Goal: Task Accomplishment & Management: Manage account settings

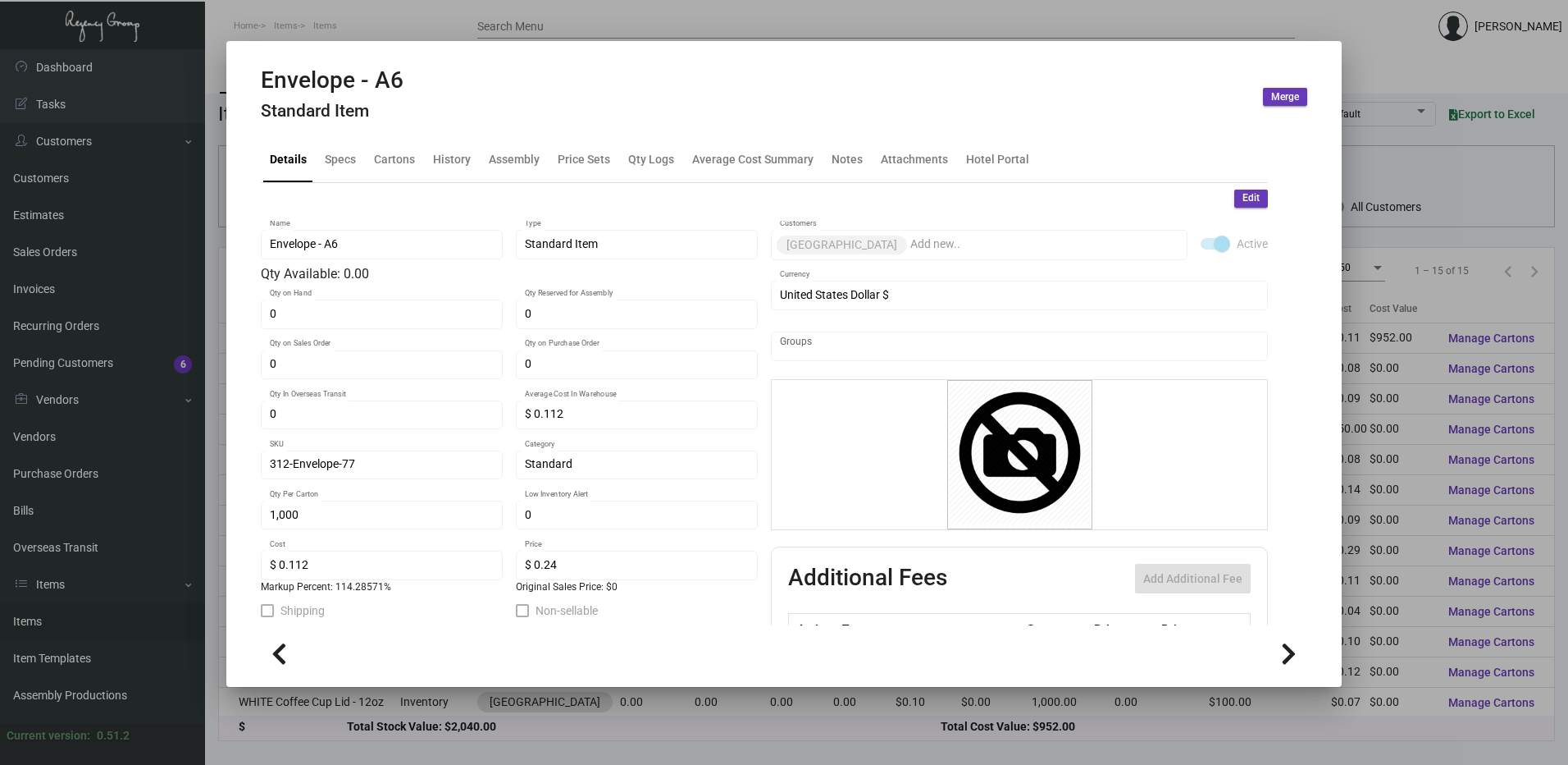
click at [376, 13] on div at bounding box center [784, 382] width 1568 height 765
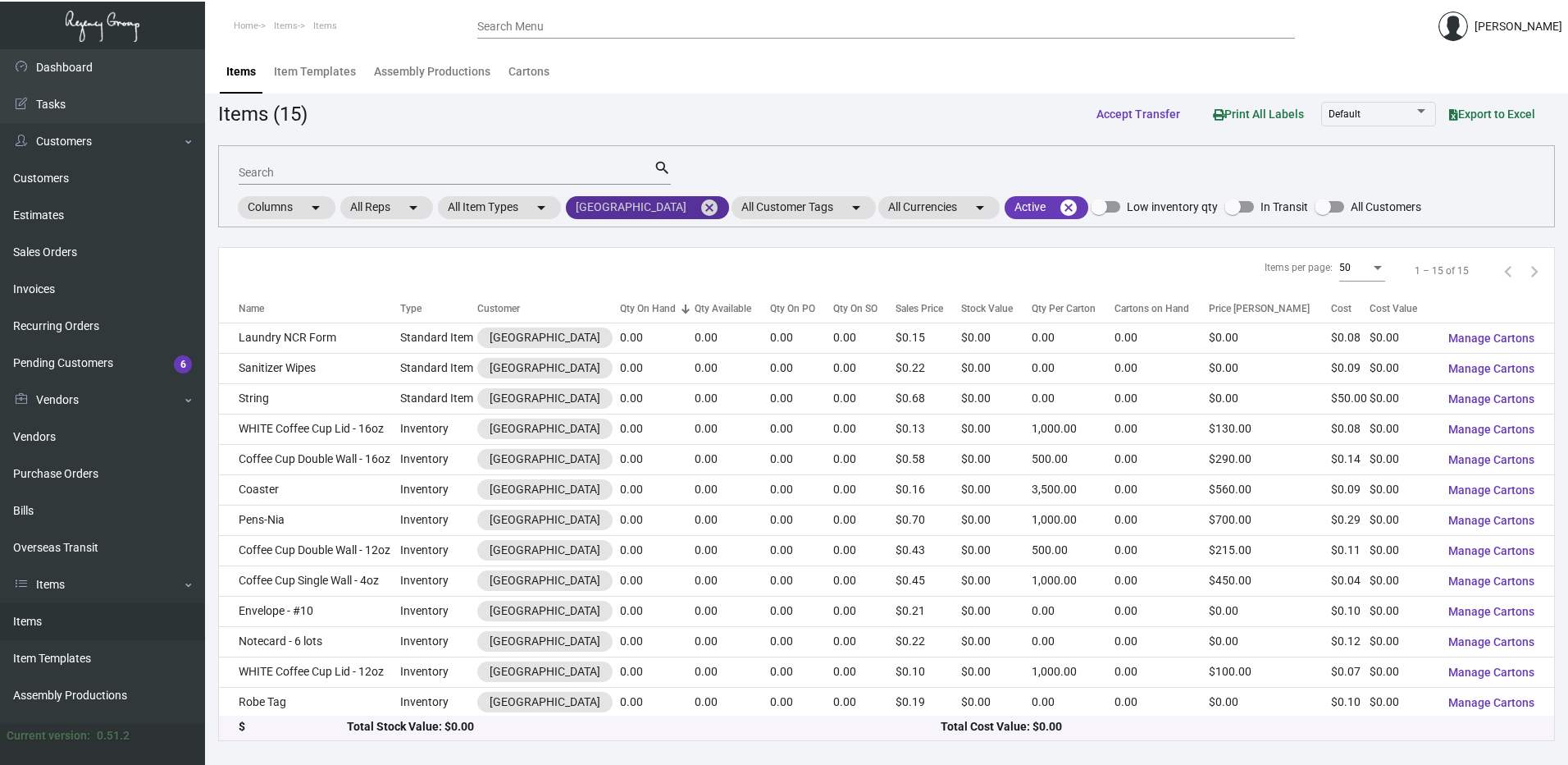
click at [700, 213] on mat-icon "cancel" at bounding box center [710, 208] width 20 height 20
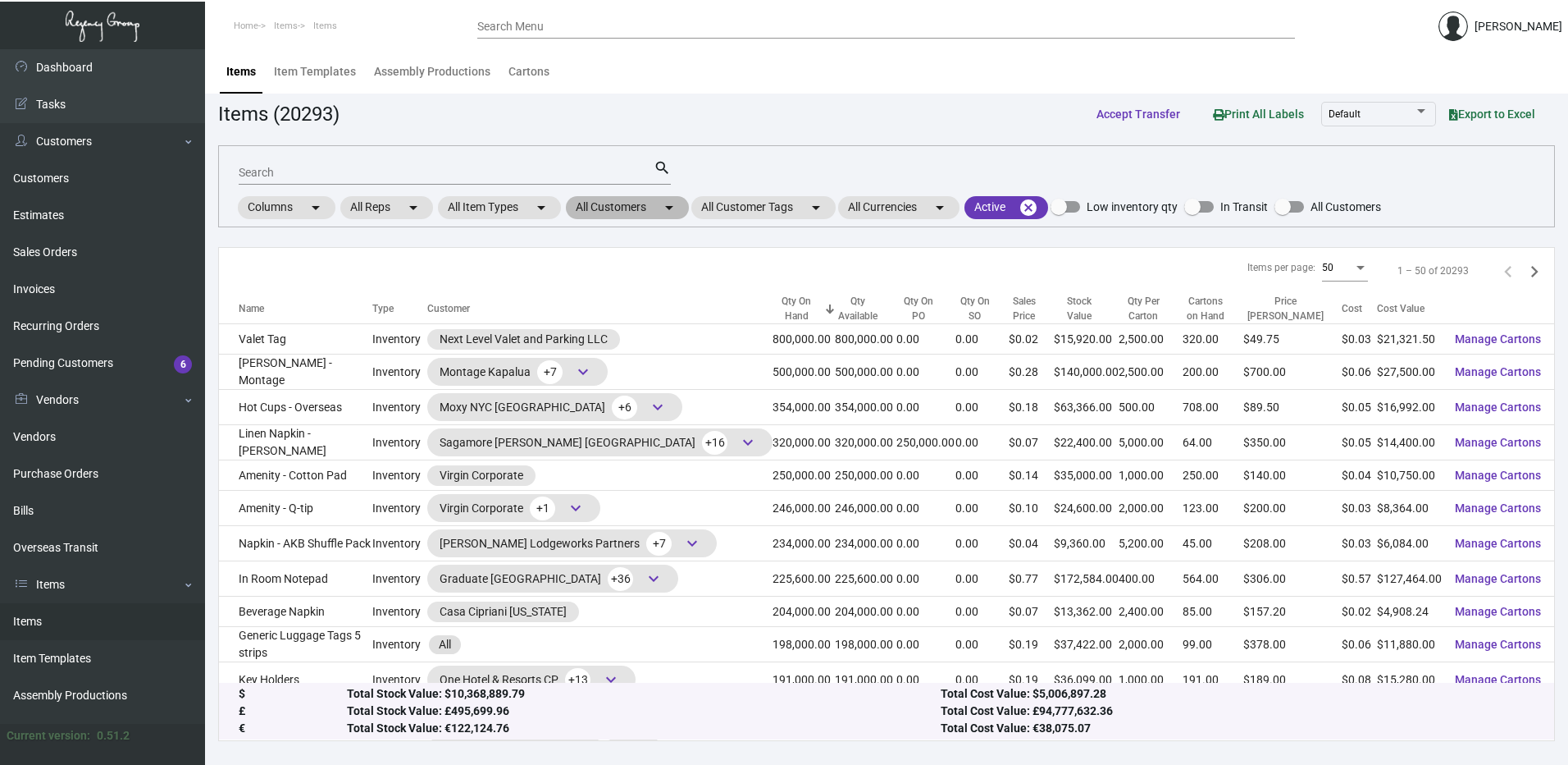
click at [642, 209] on mat-chip "All Customers arrow_drop_down" at bounding box center [627, 208] width 123 height 23
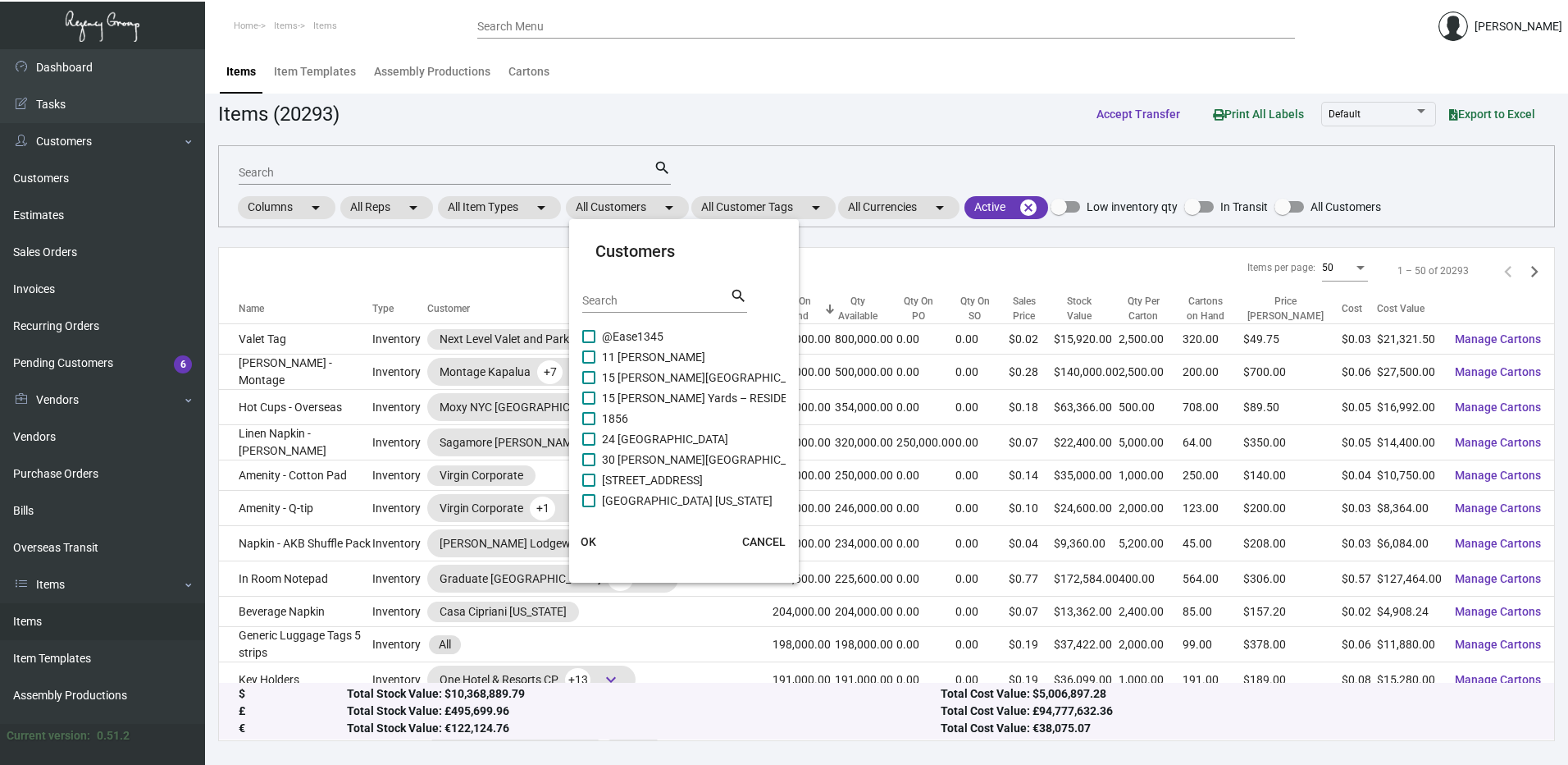
click at [625, 296] on input "Search" at bounding box center [656, 301] width 147 height 13
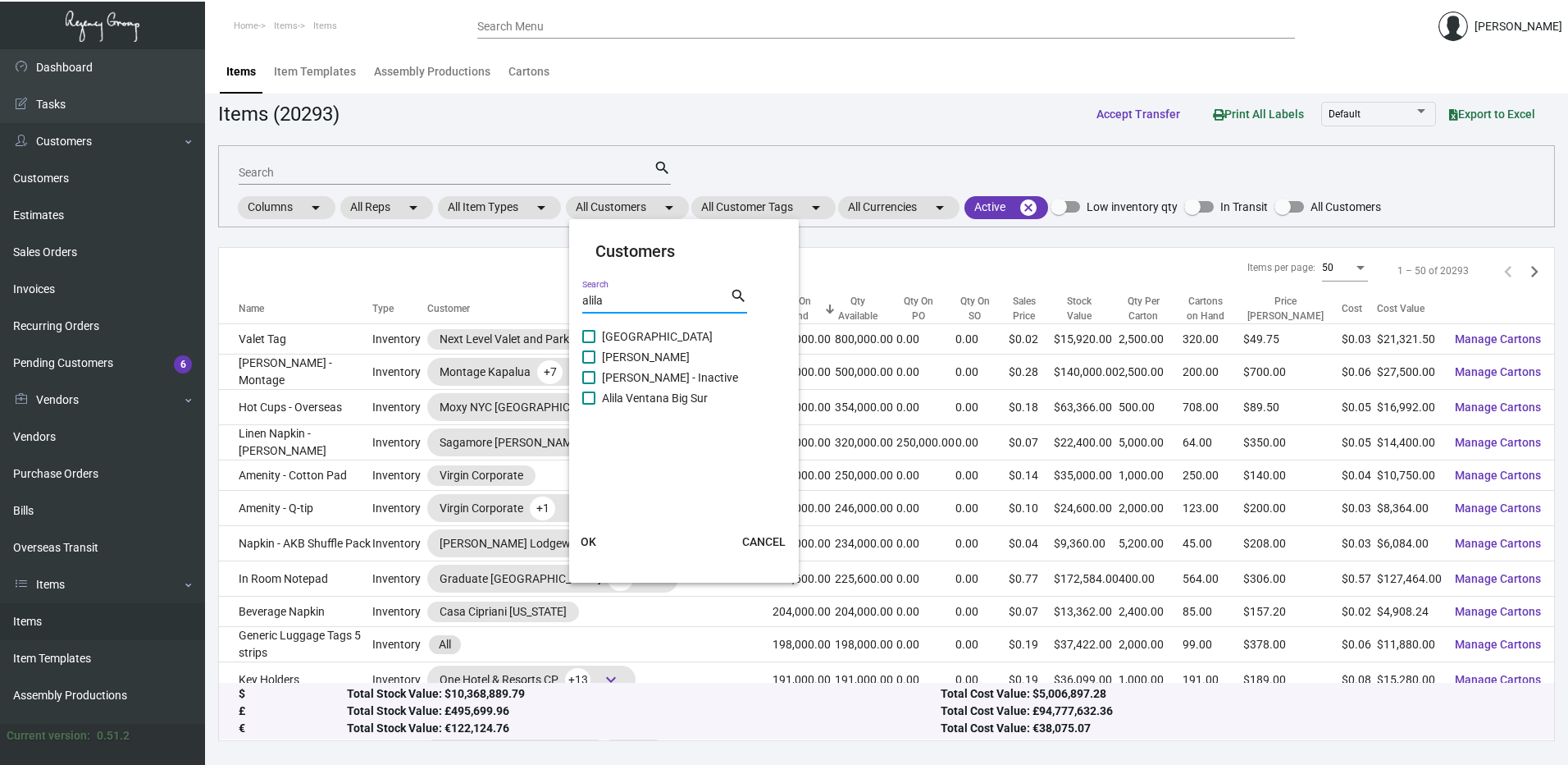
type input "alila"
click at [590, 334] on span at bounding box center [589, 336] width 13 height 13
click at [589, 342] on input "[GEOGRAPHIC_DATA]" at bounding box center [588, 342] width 1 height 1
checkbox input "true"
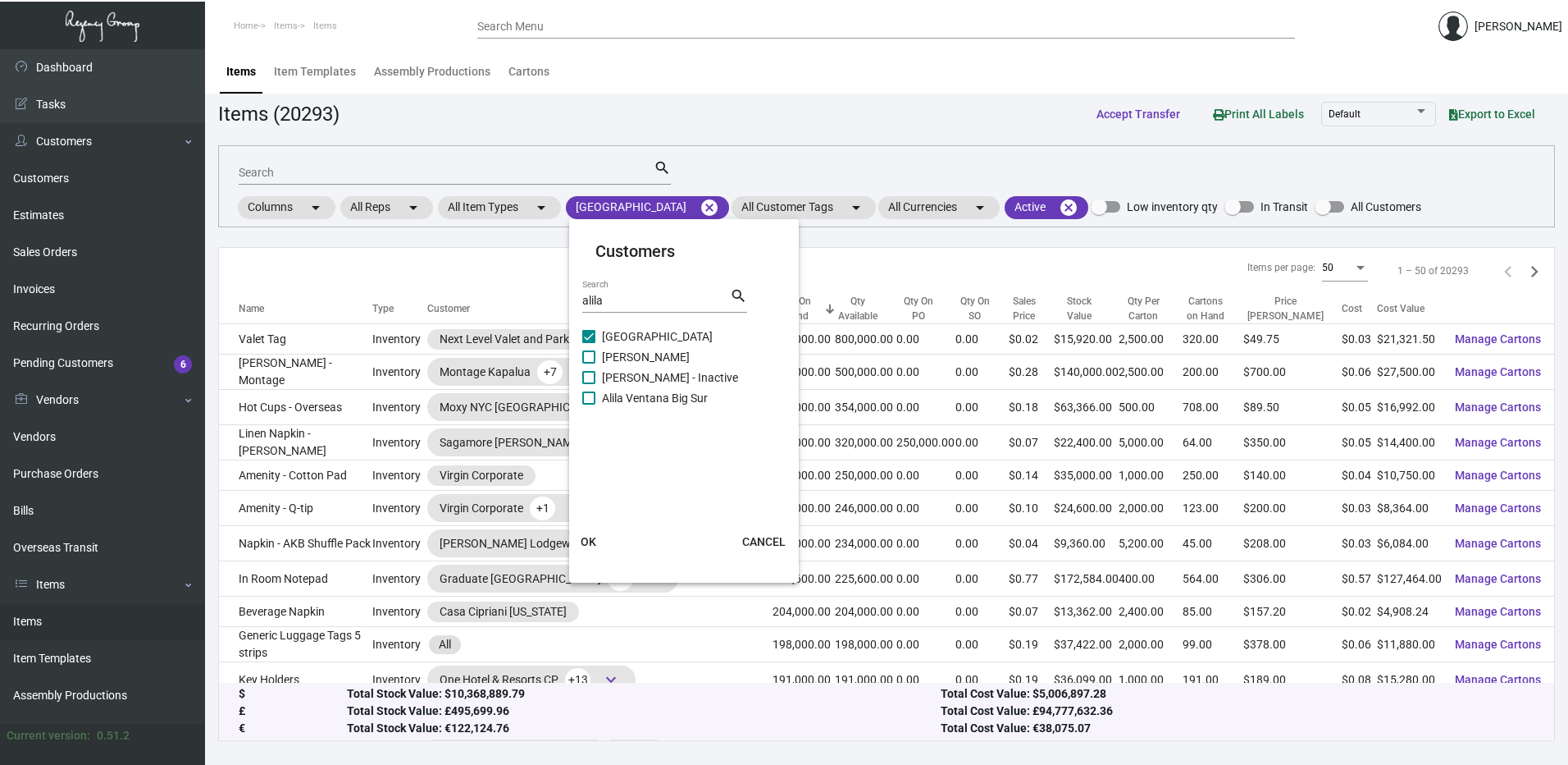
click at [598, 538] on button "OK" at bounding box center [589, 541] width 52 height 30
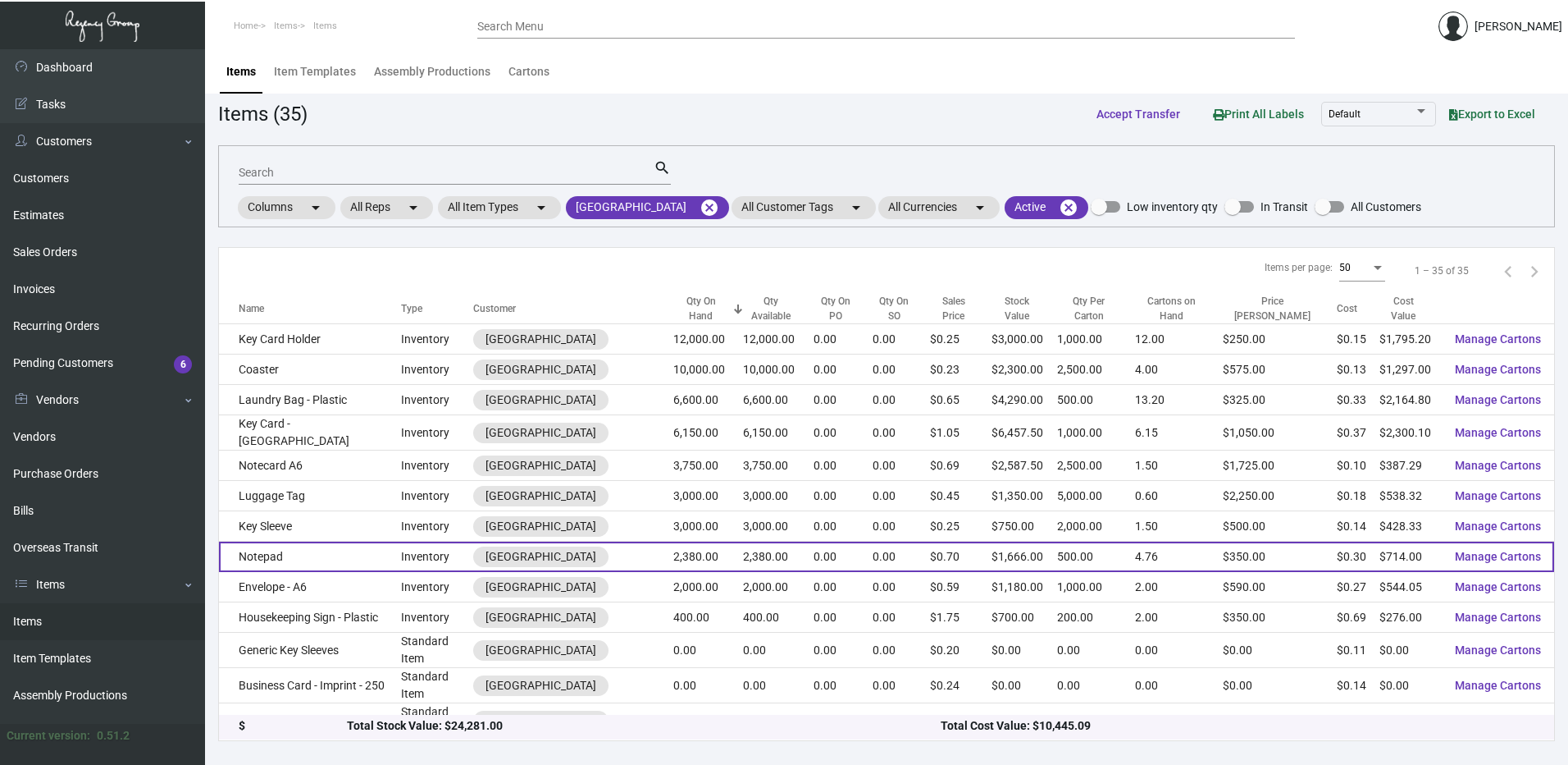
click at [332, 555] on td "Notepad" at bounding box center [310, 556] width 182 height 31
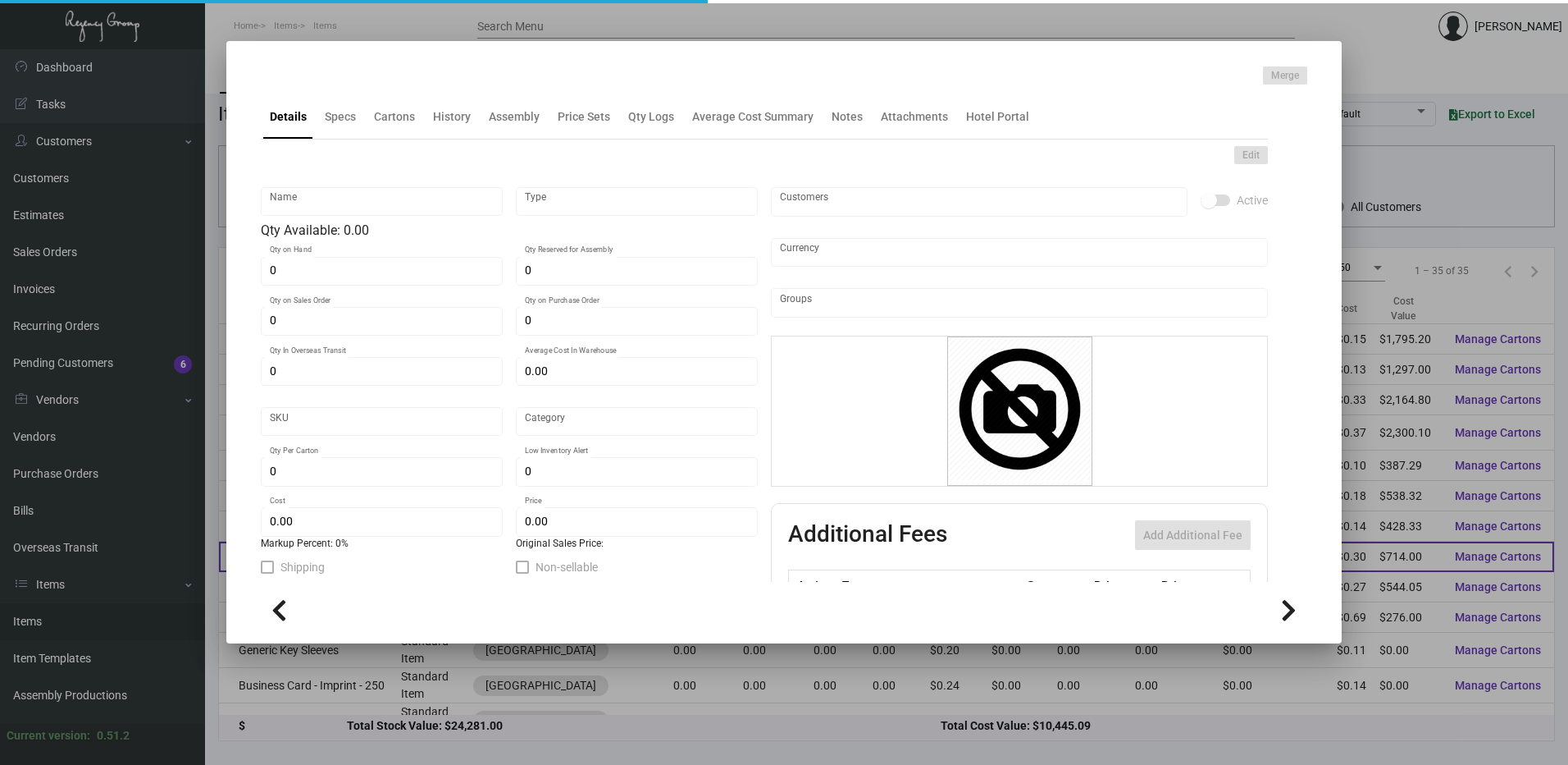
type input "Notepad"
type input "Inventory"
type input "2,380"
type input "$ 0.30"
type input "[PERSON_NAME] MR -Notepad-38"
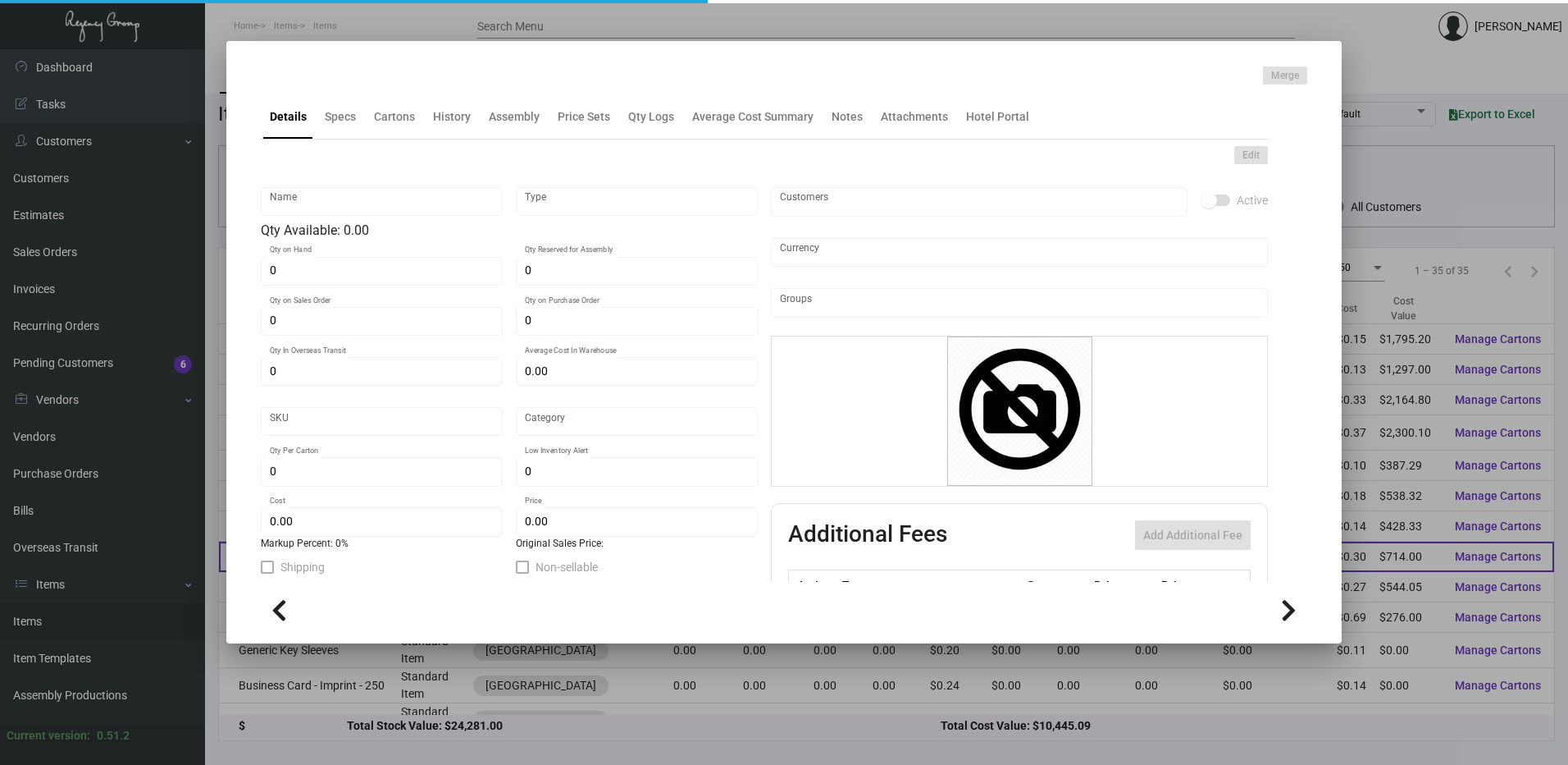
type input "Standard"
type input "500"
type input "$ 0.30"
type input "$ 0.70"
checkbox input "true"
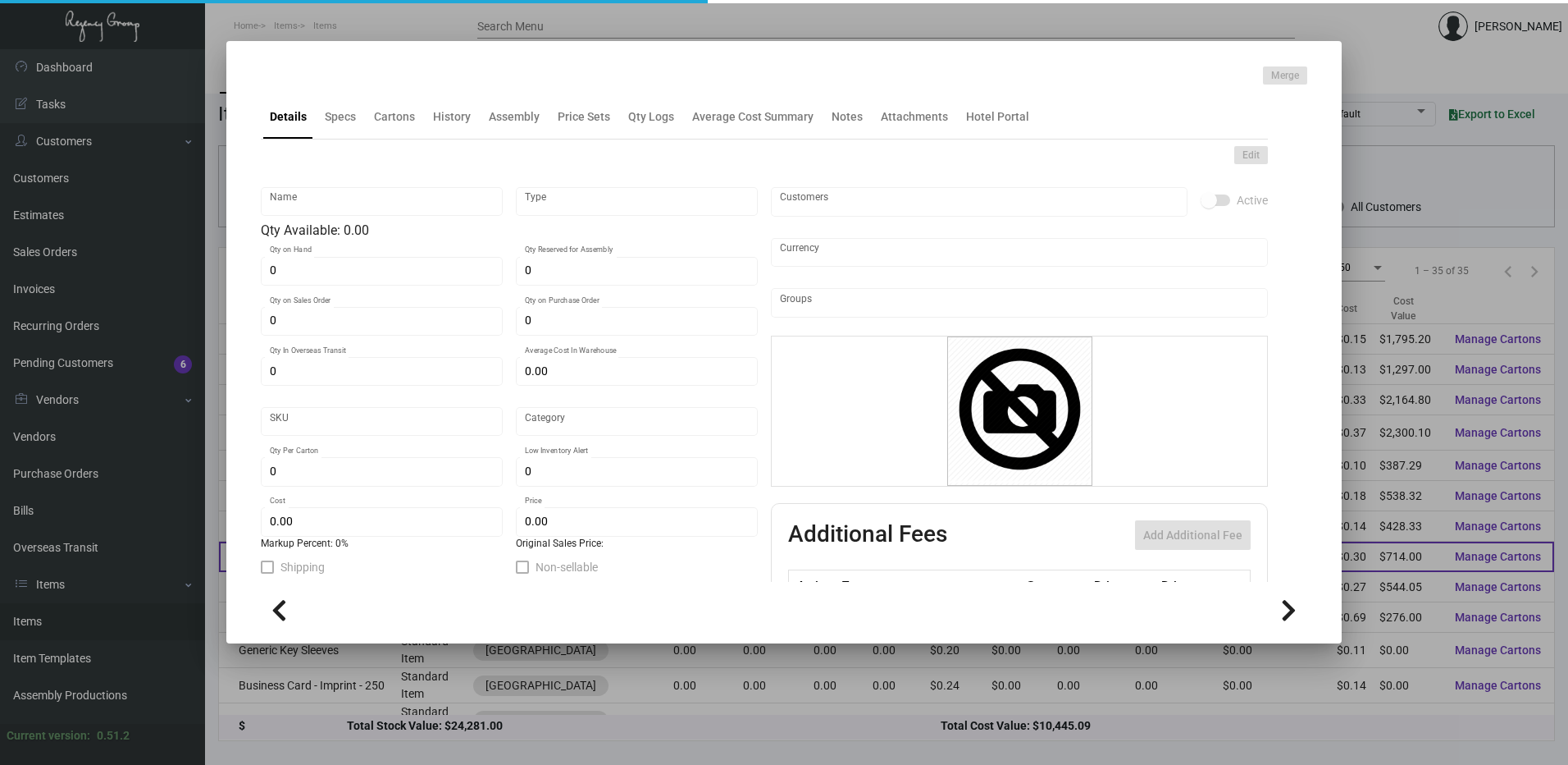
checkbox input "true"
type input "United States Dollar $"
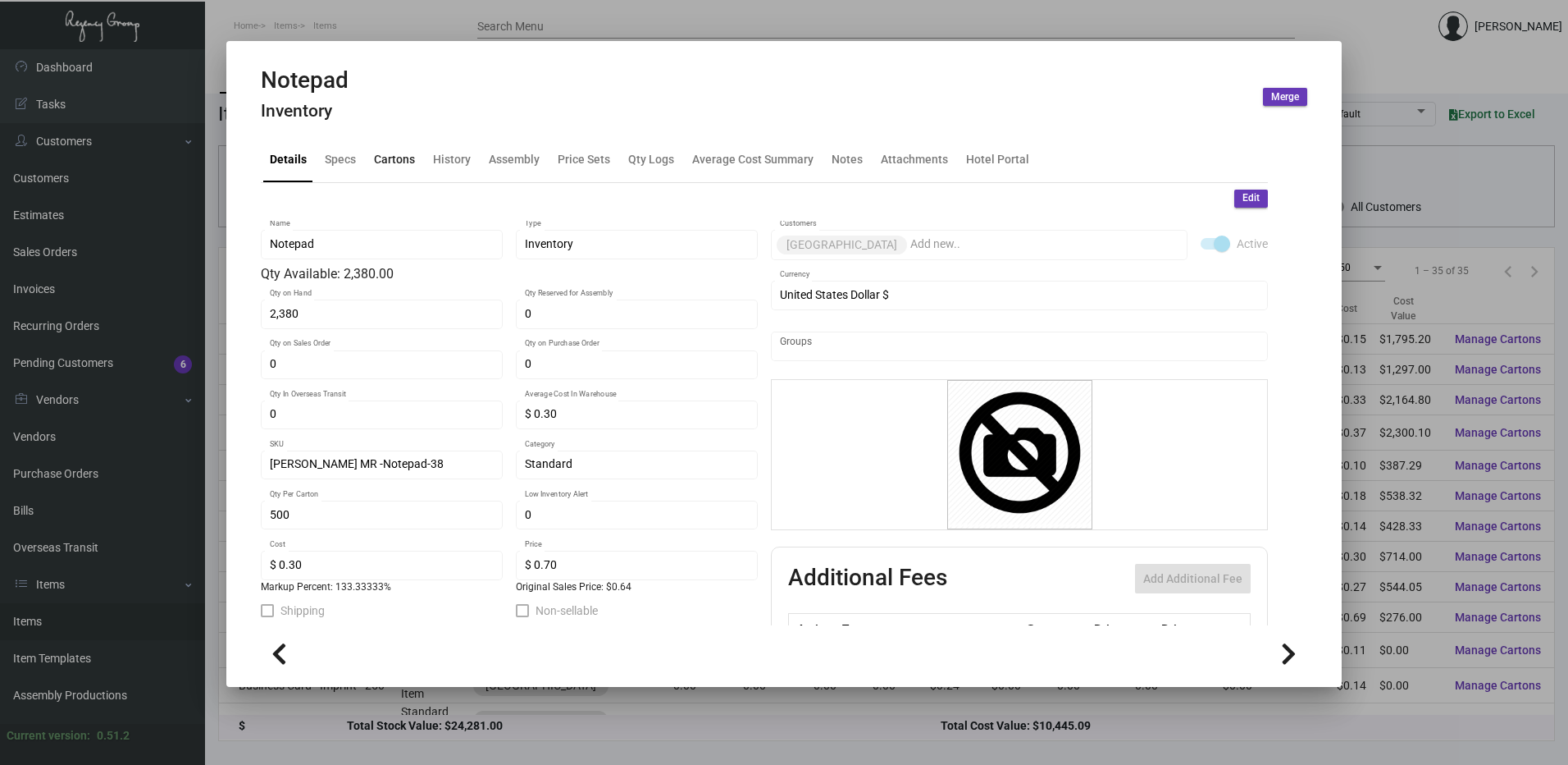
click at [383, 179] on div "Cartons" at bounding box center [394, 160] width 54 height 40
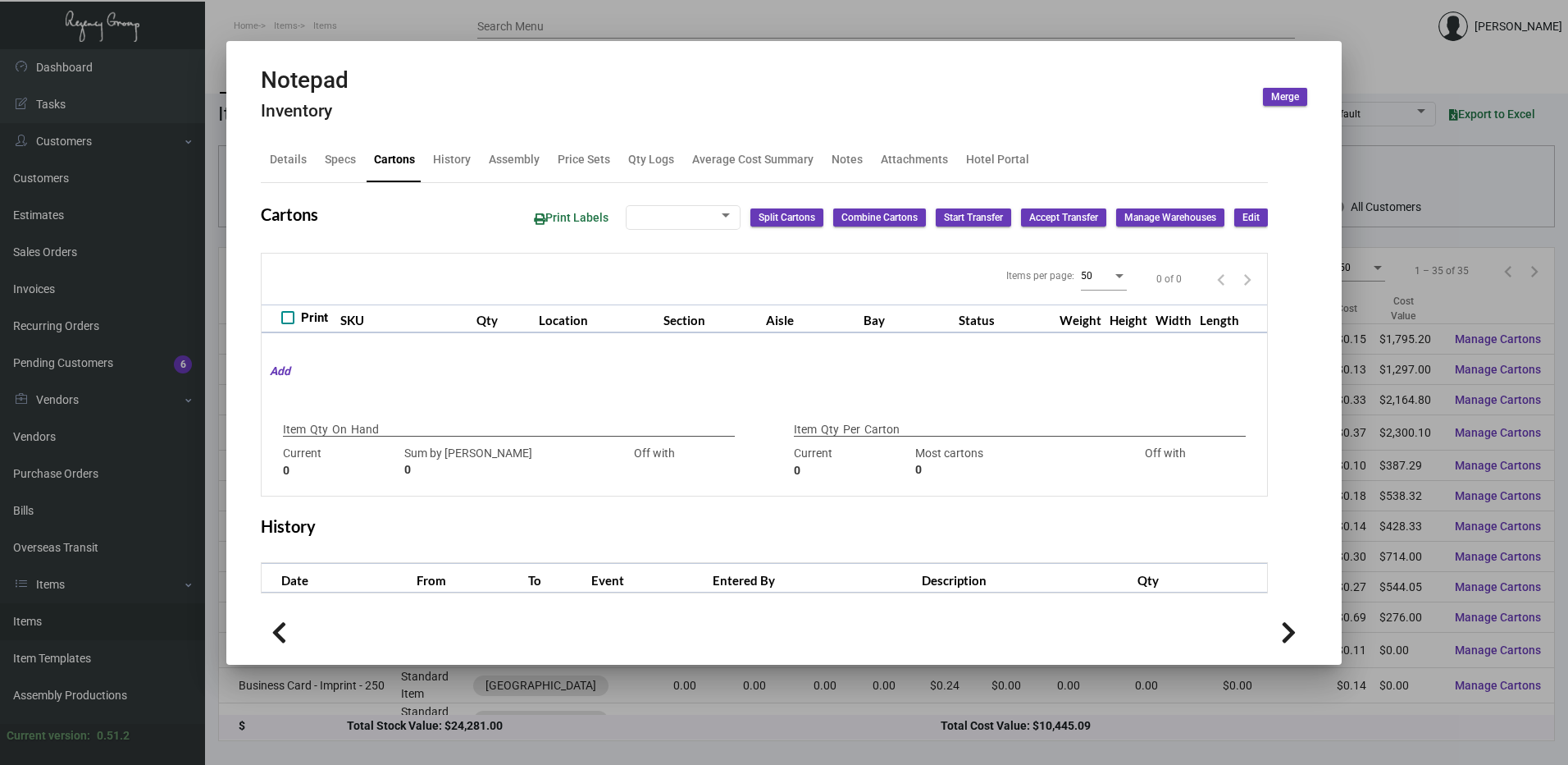
type input "2,380"
type input "880"
type input "+1500"
type input "500"
type input "625"
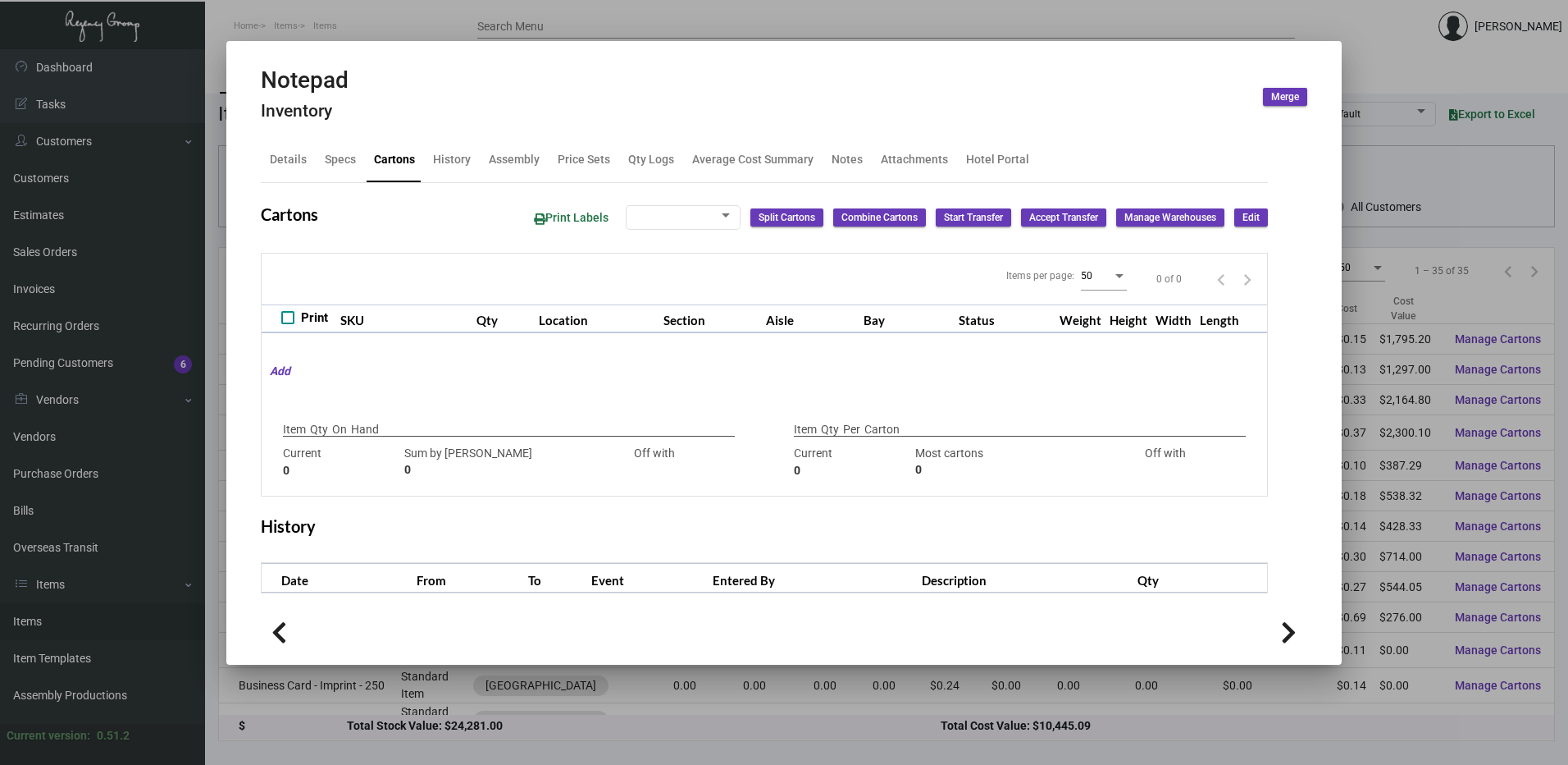
type input "-125"
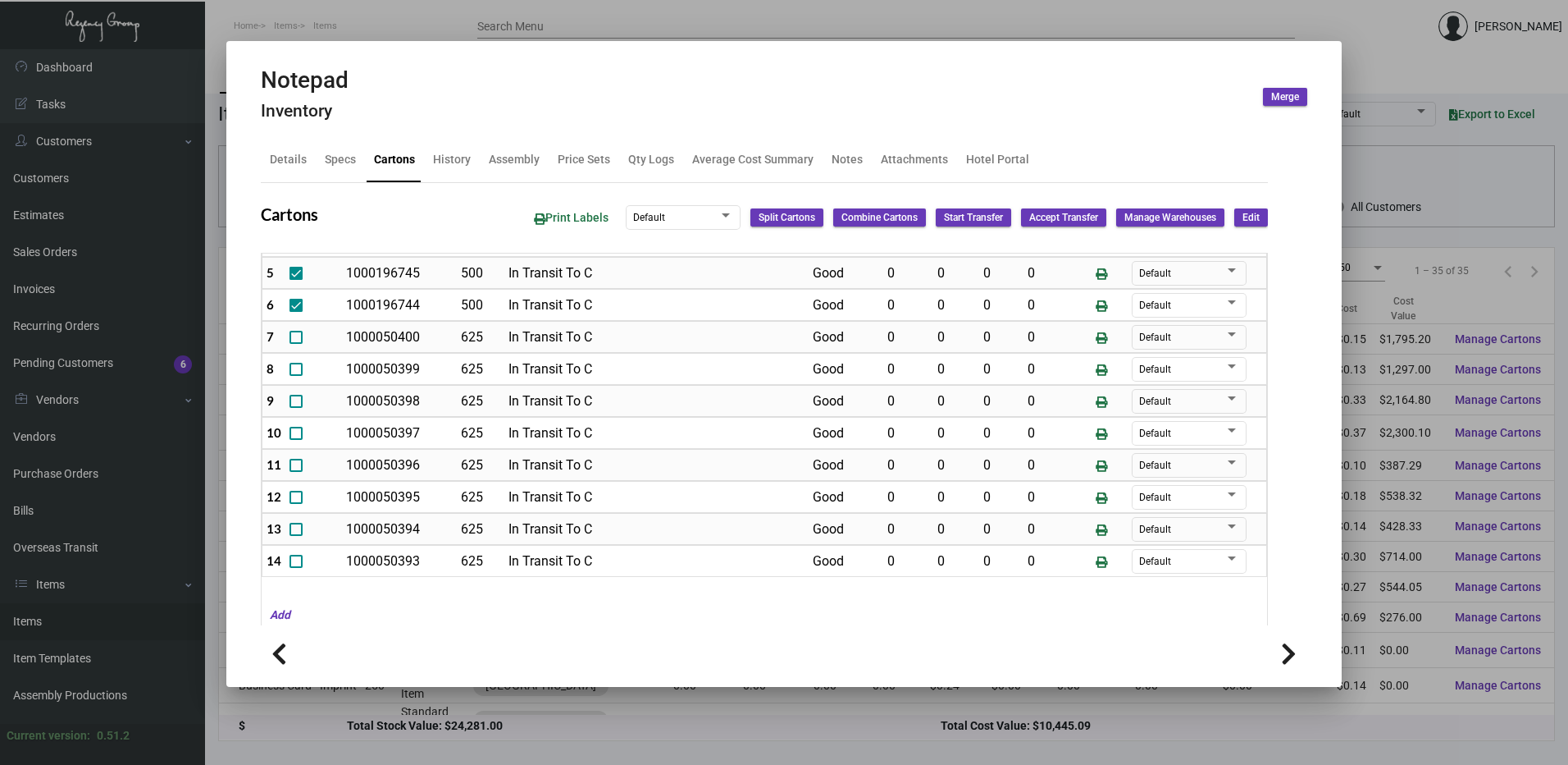
click at [1243, 219] on span "Edit" at bounding box center [1251, 218] width 17 height 14
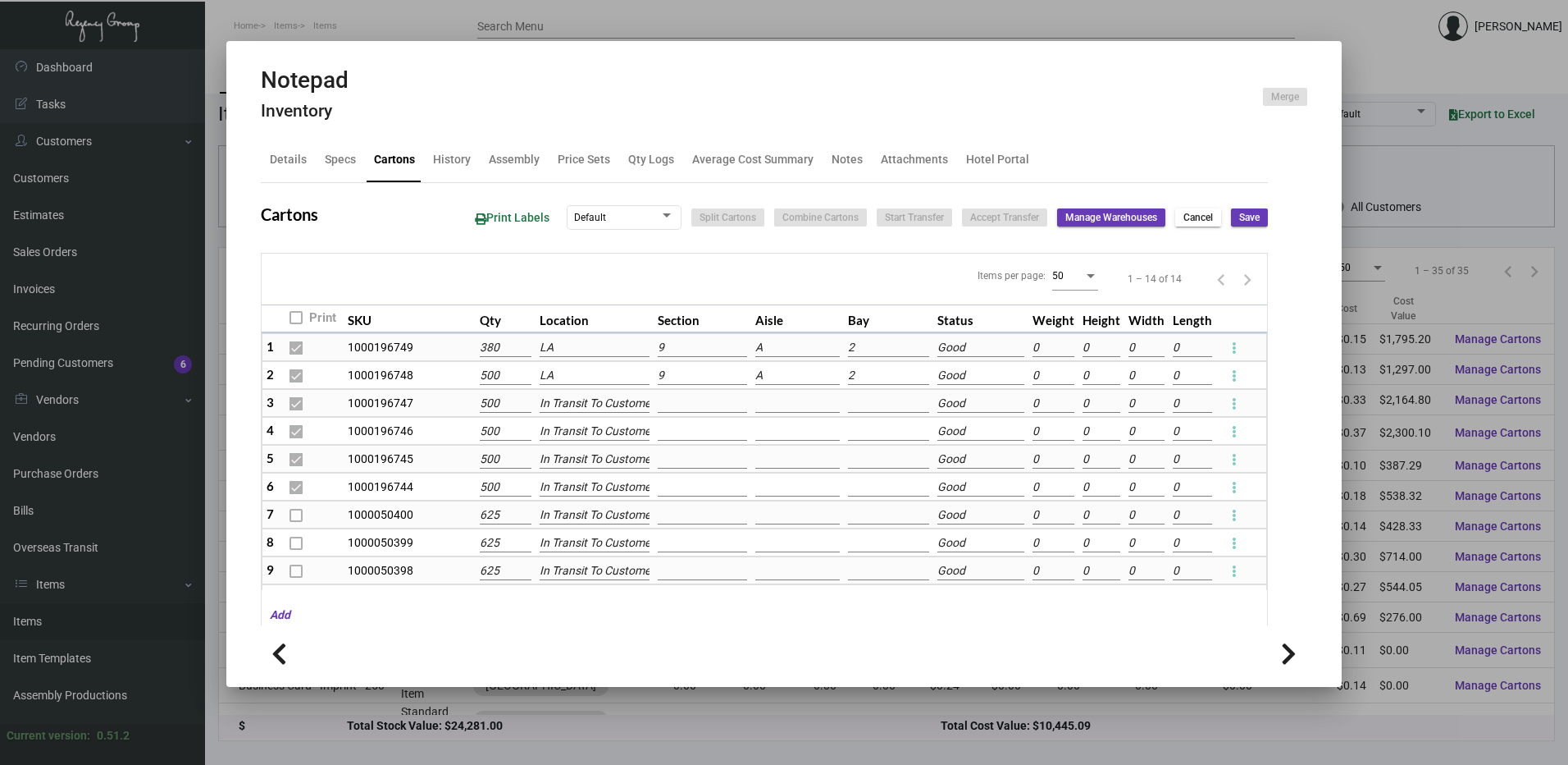
click at [501, 350] on input "380" at bounding box center [505, 348] width 51 height 18
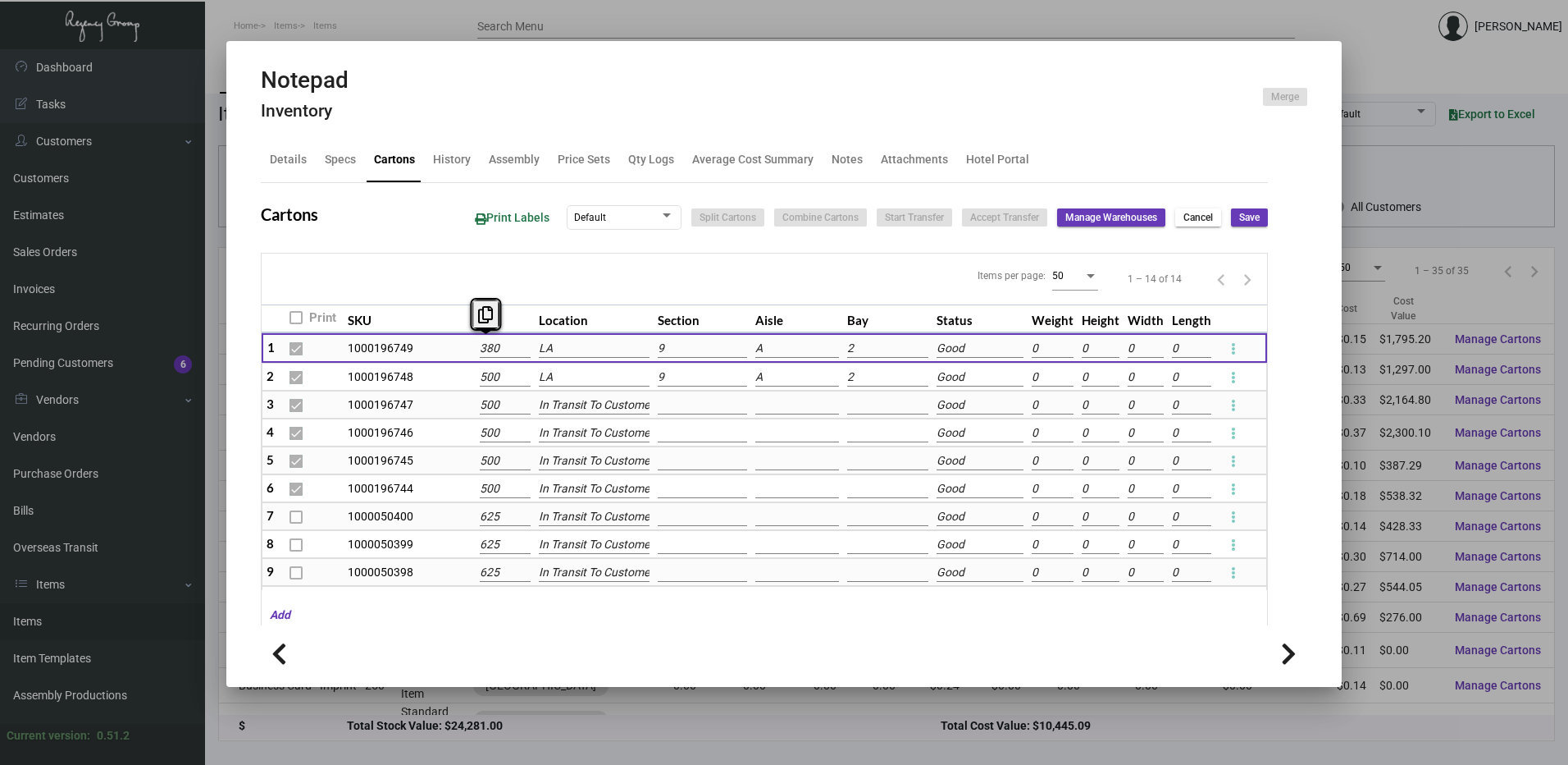
click at [1160, 218] on div "Print Labels Default Split Cartons Combine Cartons Start Transfer Accept Transf…" at bounding box center [864, 218] width 806 height 31
click at [1183, 215] on span "Cancel" at bounding box center [1198, 218] width 30 height 14
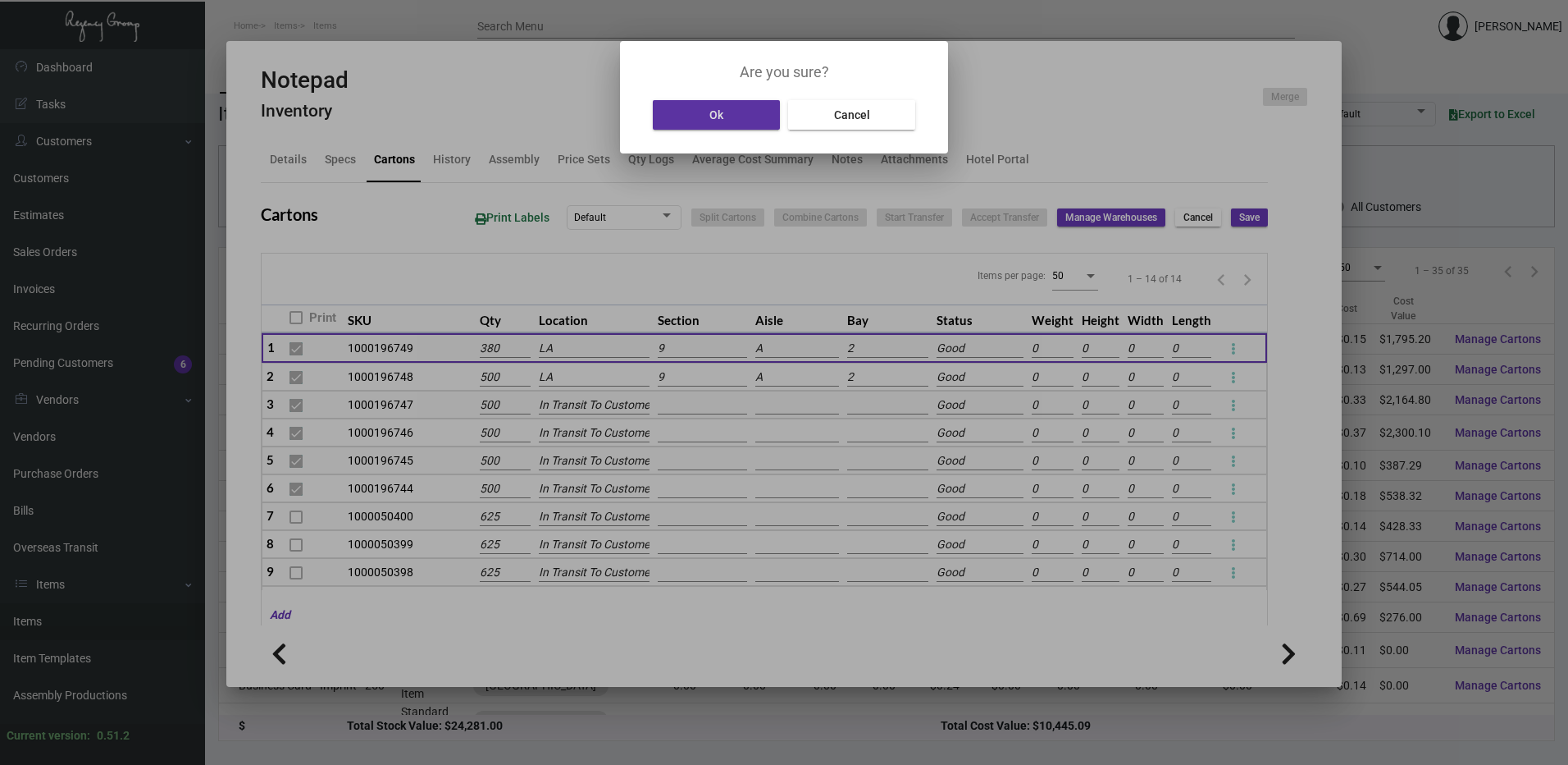
click at [739, 128] on button "Ok" at bounding box center [715, 114] width 127 height 30
type input "0"
type input "+2380"
type input "0"
type input "+500"
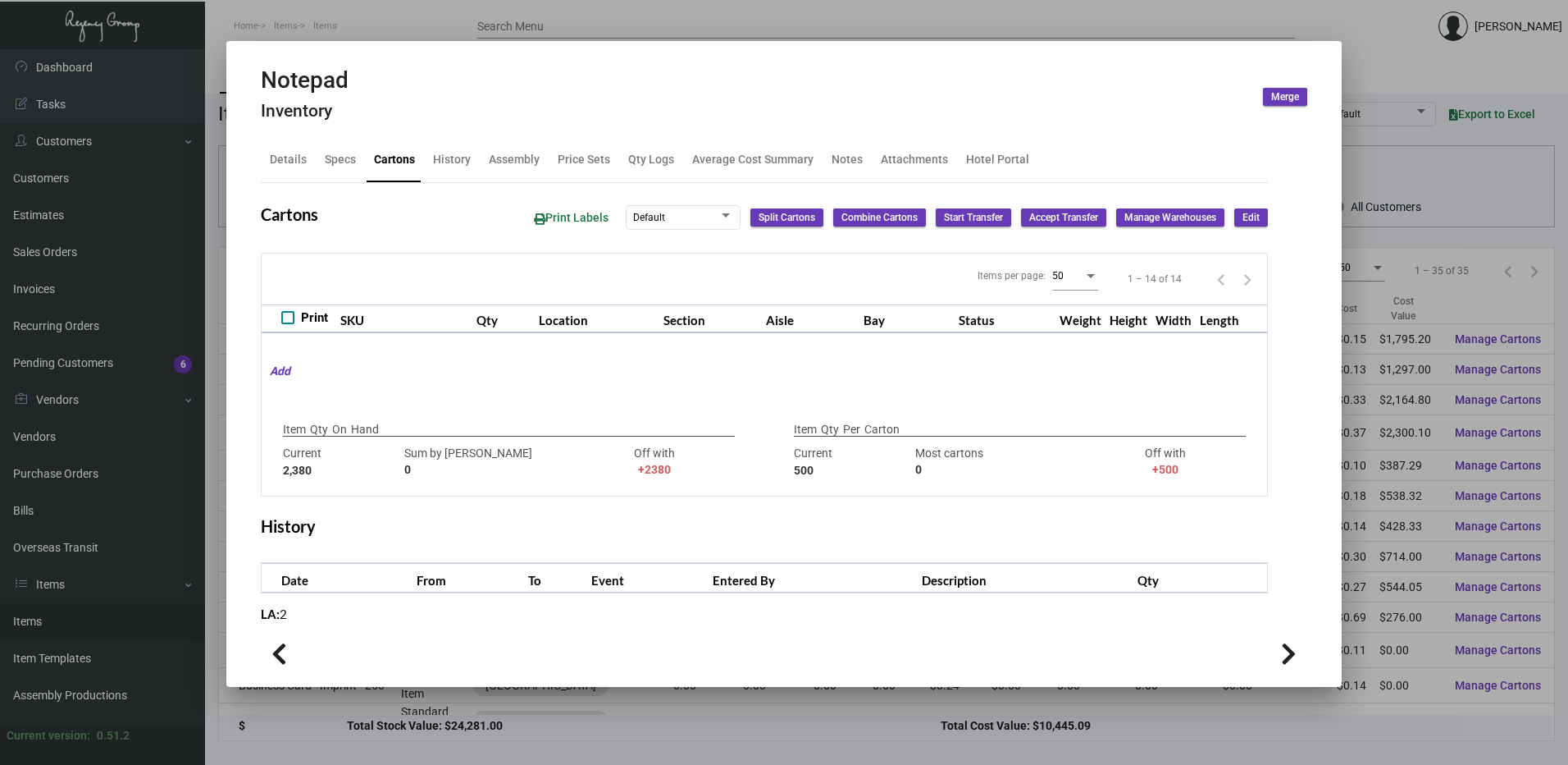
type input "880"
type input "+1500"
type input "625"
type input "-125"
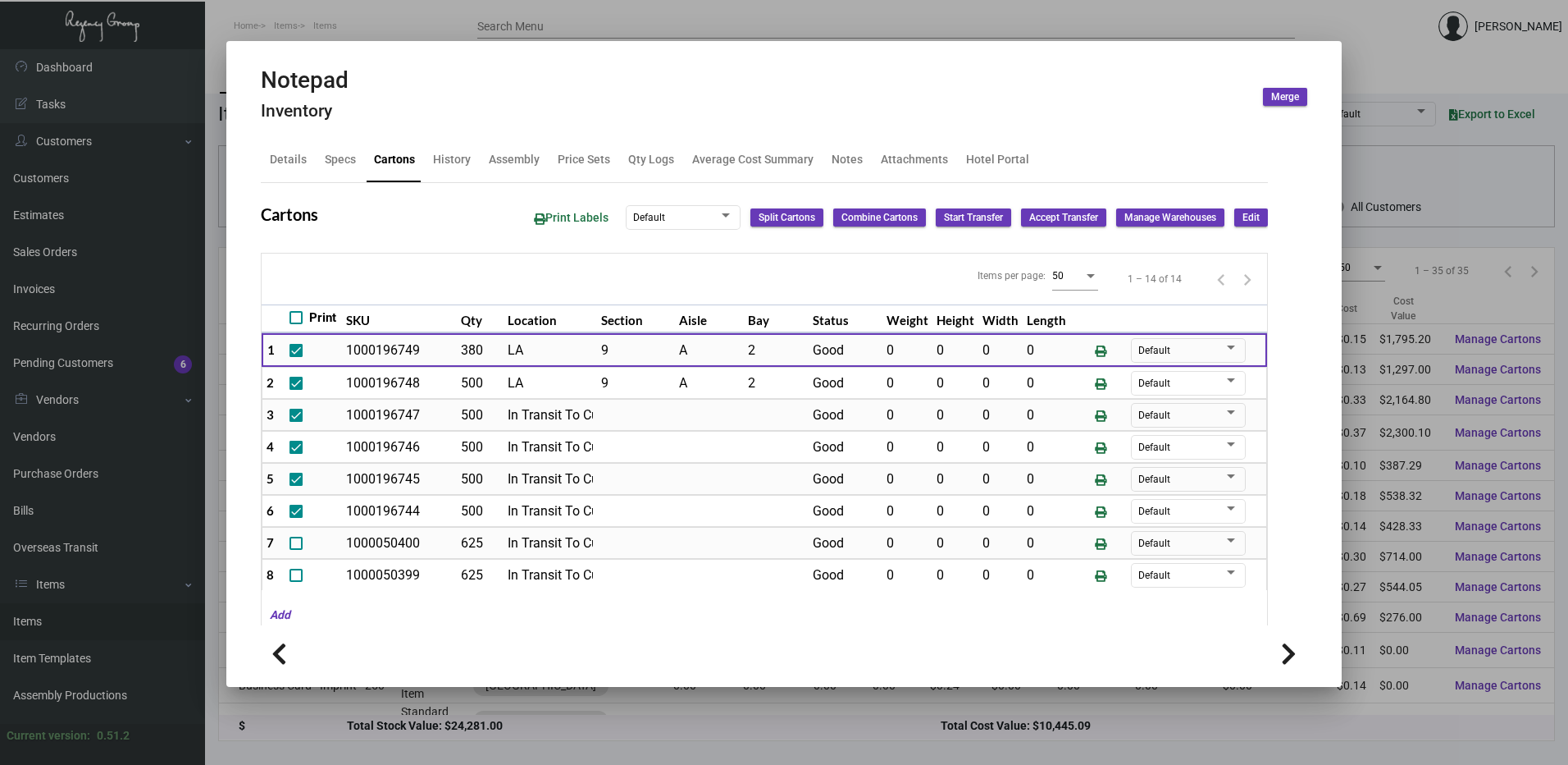
click at [680, 14] on div at bounding box center [784, 382] width 1568 height 765
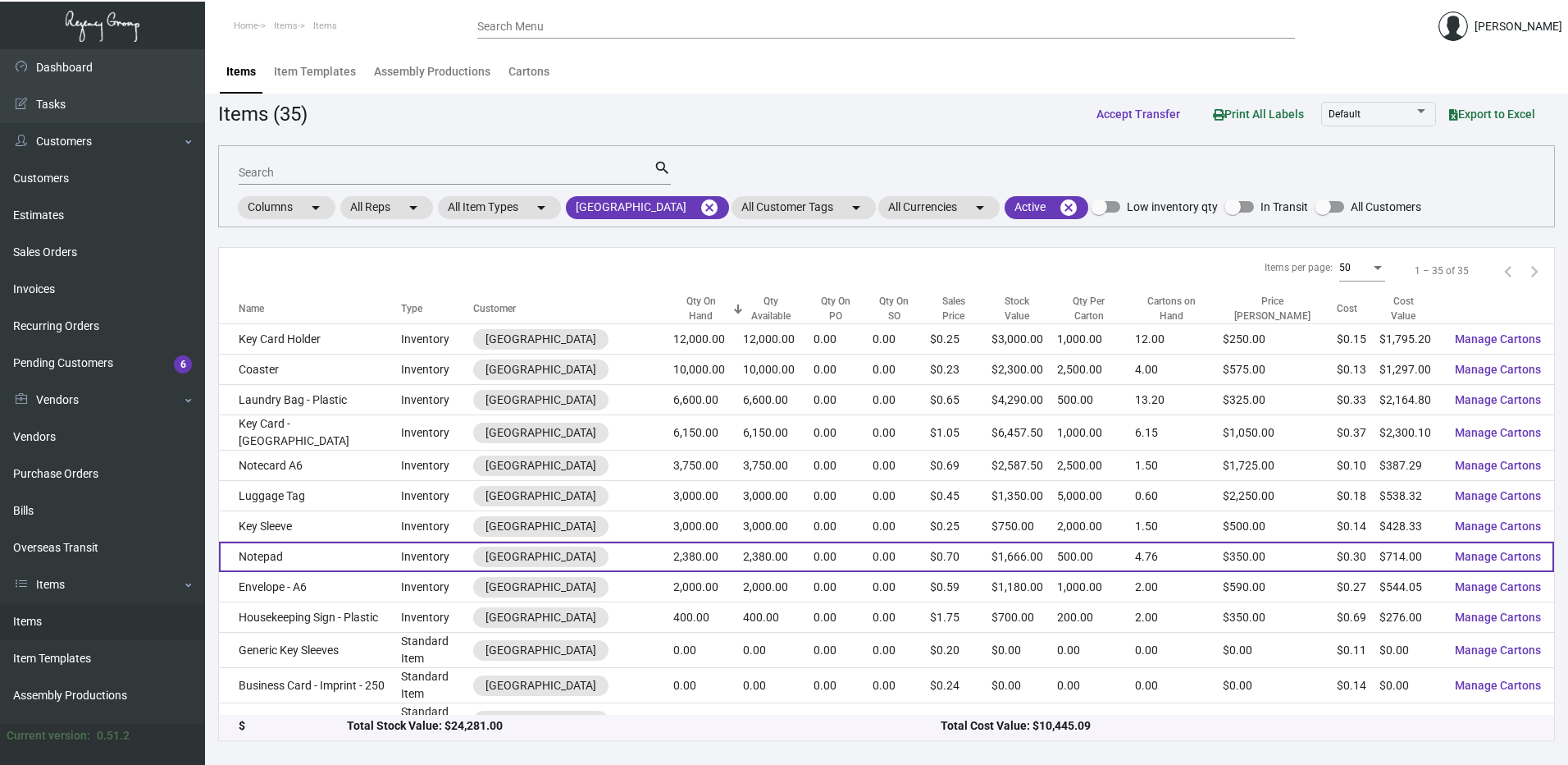
click at [333, 545] on td "Notepad" at bounding box center [310, 556] width 182 height 31
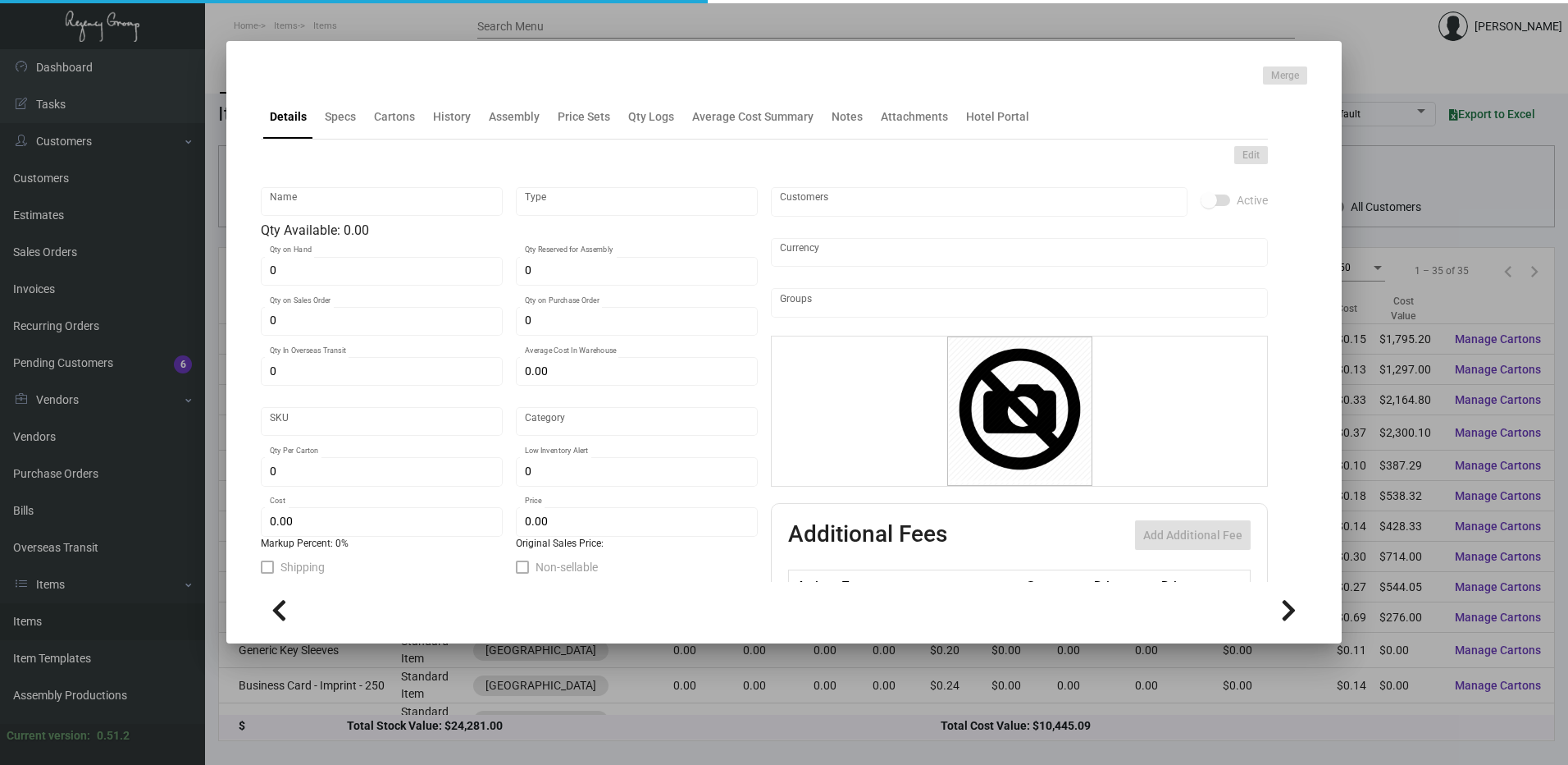
type input "Notepad"
type input "Inventory"
type input "2,380"
type input "$ 0.30"
type input "[PERSON_NAME] MR -Notepad-38"
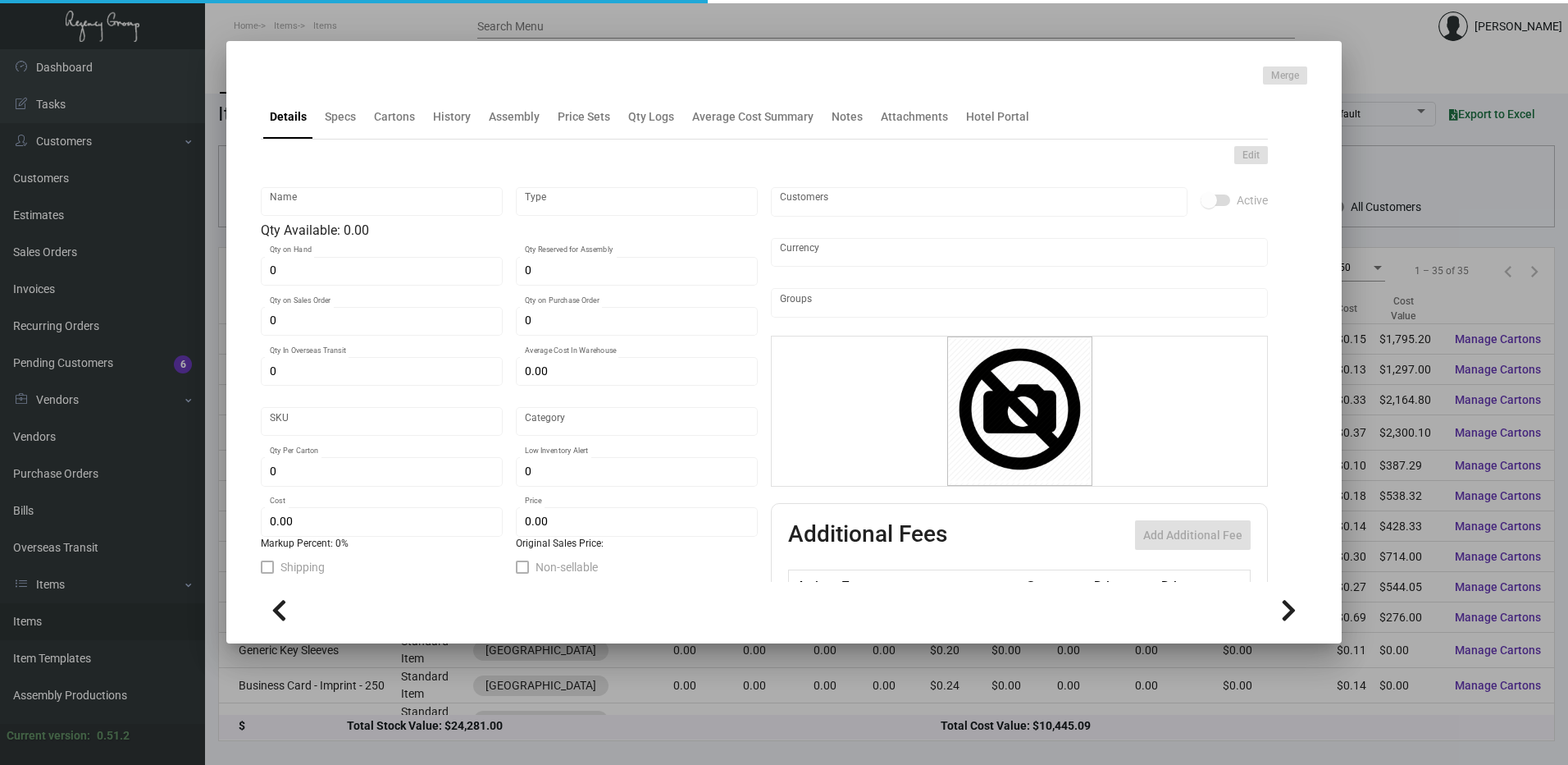
type input "Standard"
type input "500"
type input "$ 0.30"
type input "$ 0.70"
checkbox input "true"
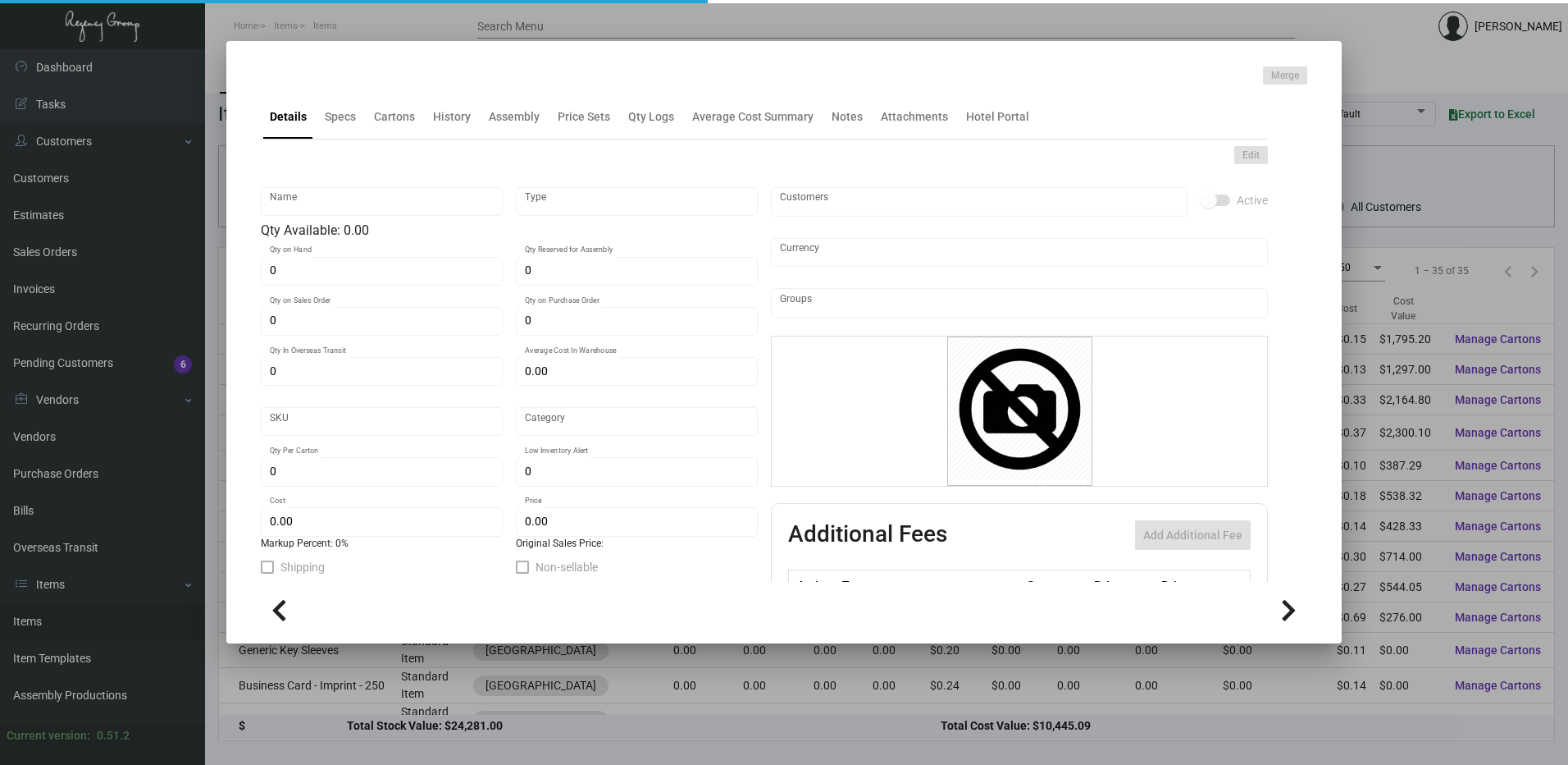
checkbox input "true"
type input "United States Dollar $"
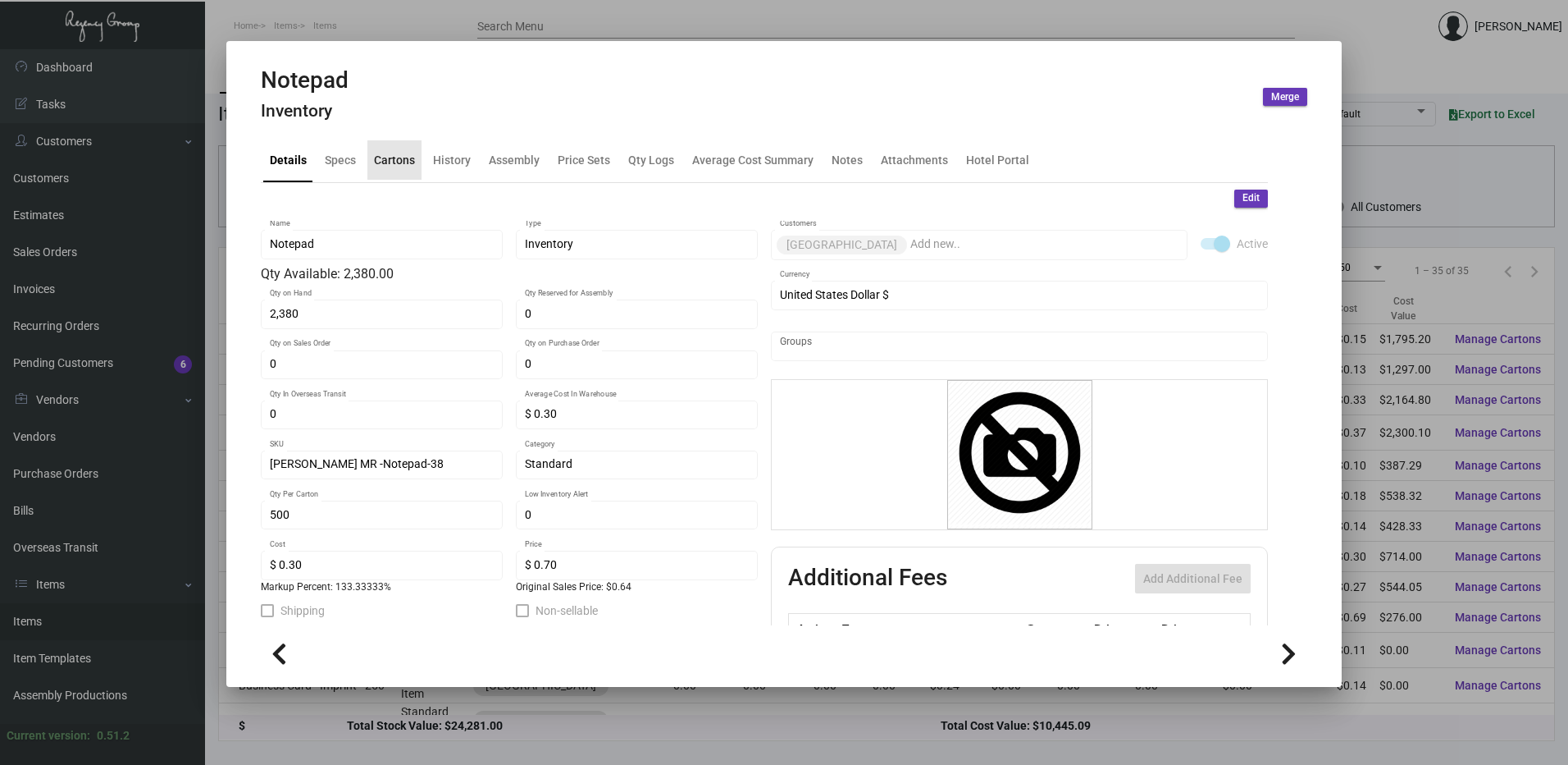
click at [404, 161] on div "Cartons" at bounding box center [394, 159] width 41 height 17
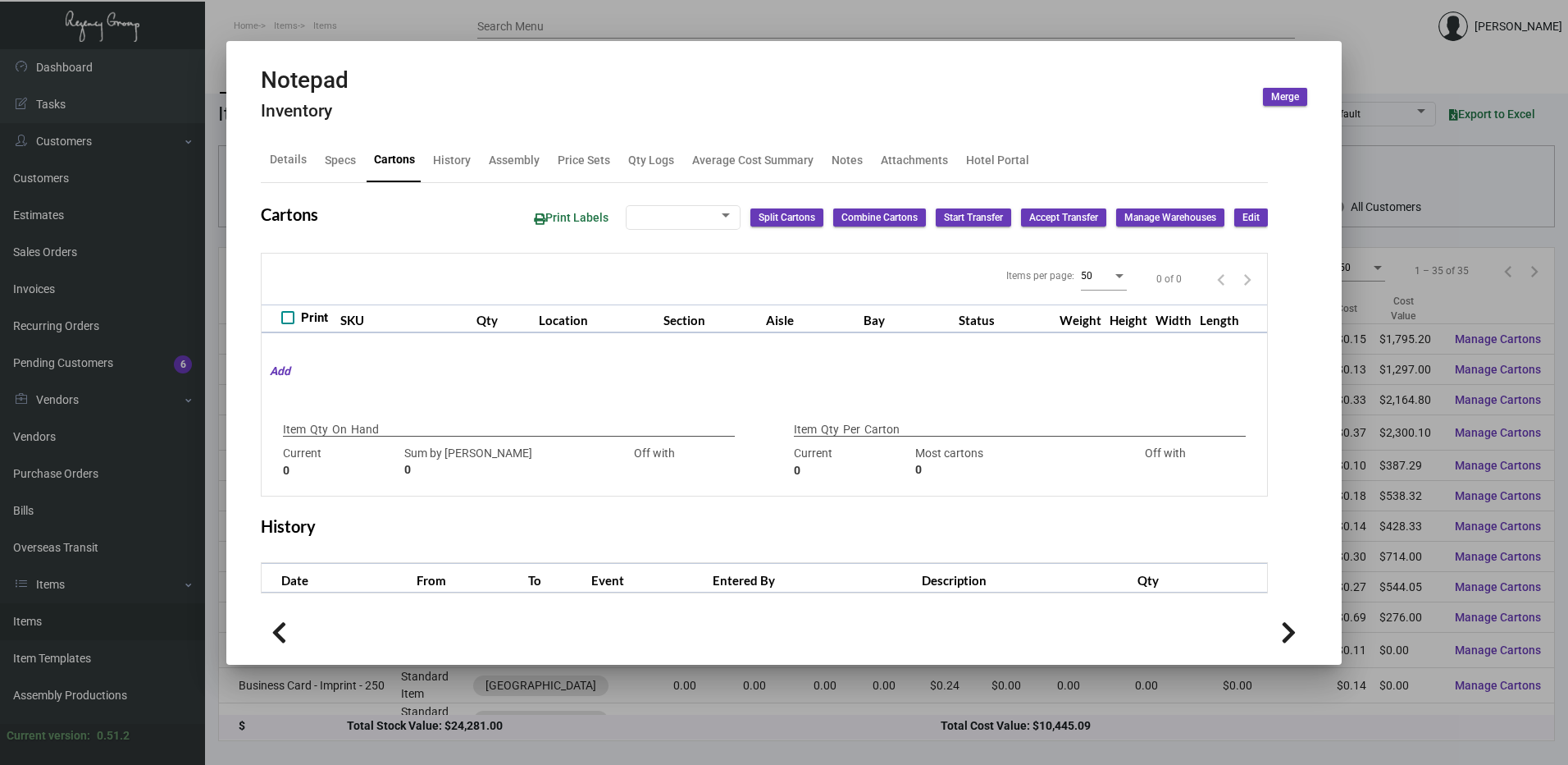
type input "2,380"
type input "880"
type input "+1500"
type input "500"
type input "625"
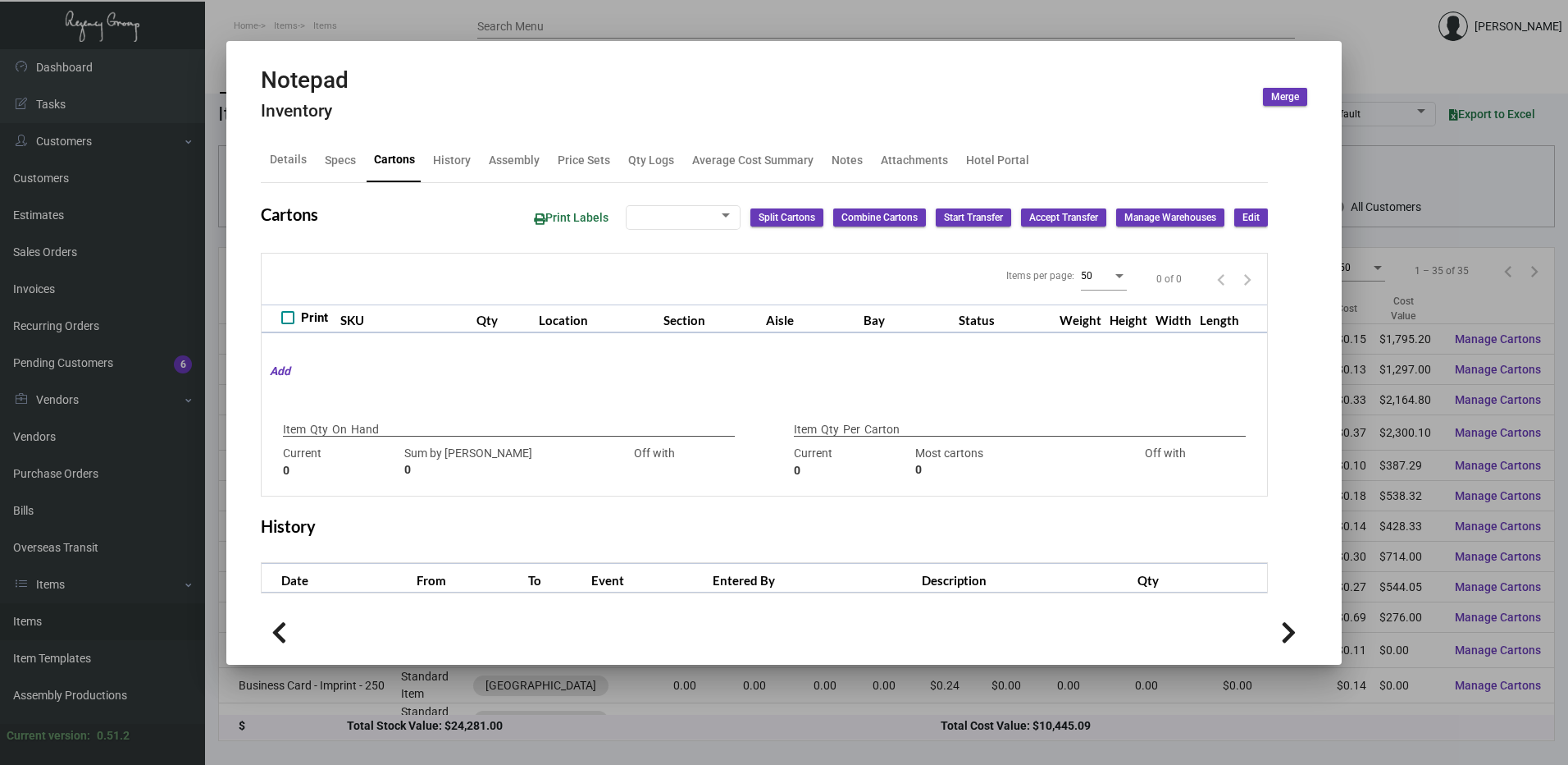
type input "-125"
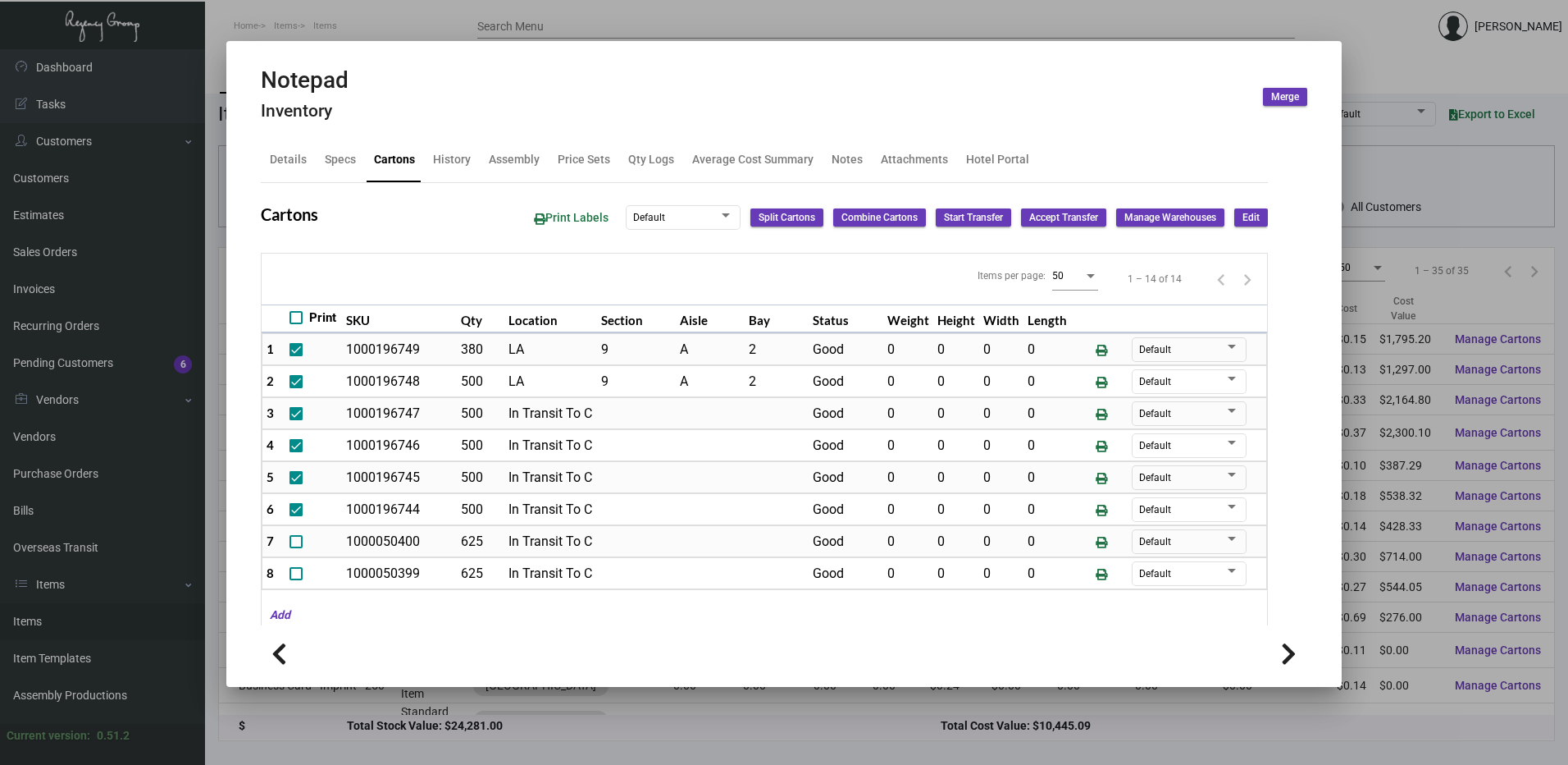
click at [674, 18] on div at bounding box center [784, 382] width 1568 height 765
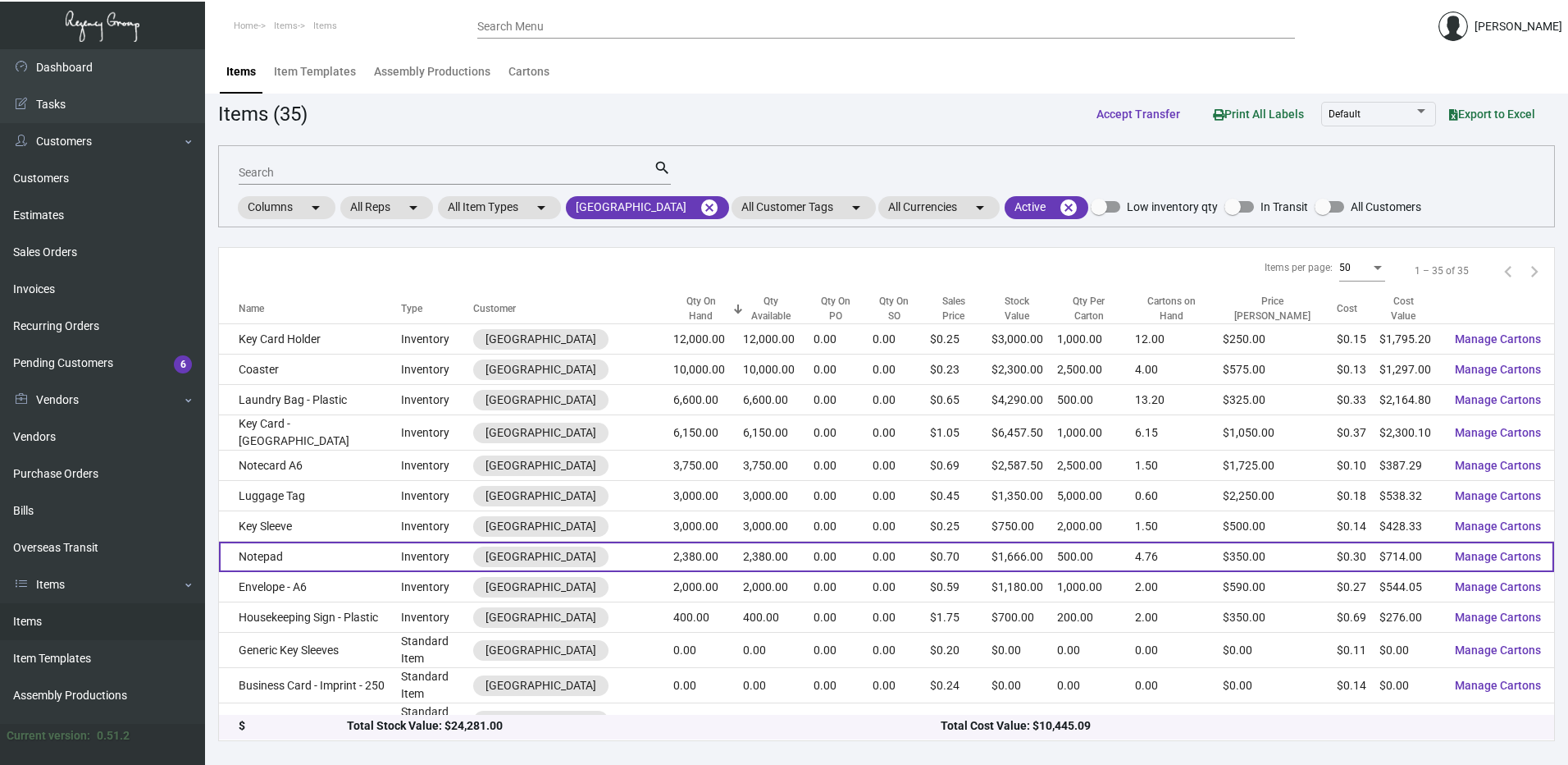
click at [327, 555] on td "Notepad" at bounding box center [310, 556] width 182 height 31
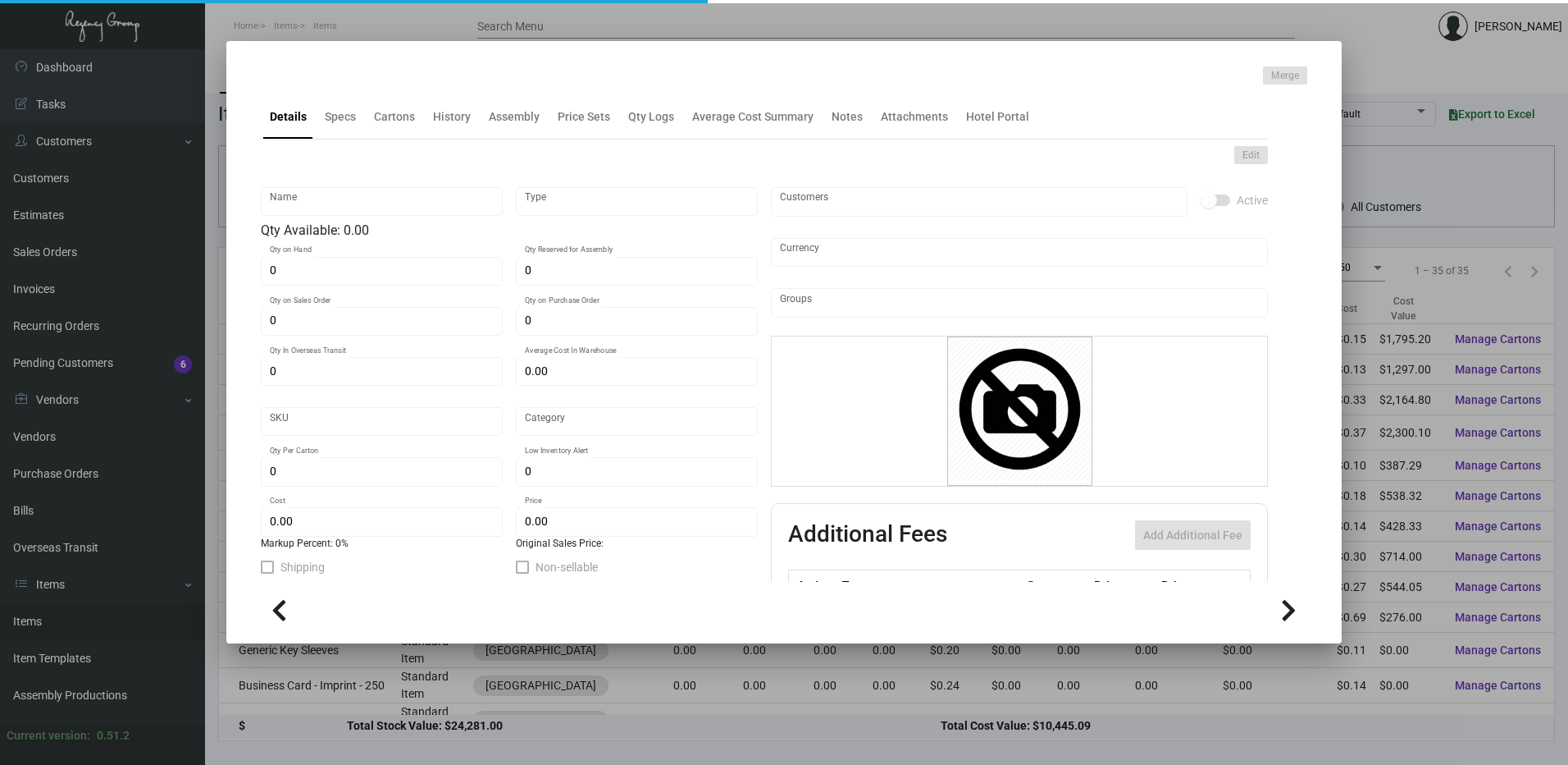
type input "Notepad"
type input "Inventory"
type input "2,380"
type input "$ 0.30"
type input "[PERSON_NAME] MR -Notepad-38"
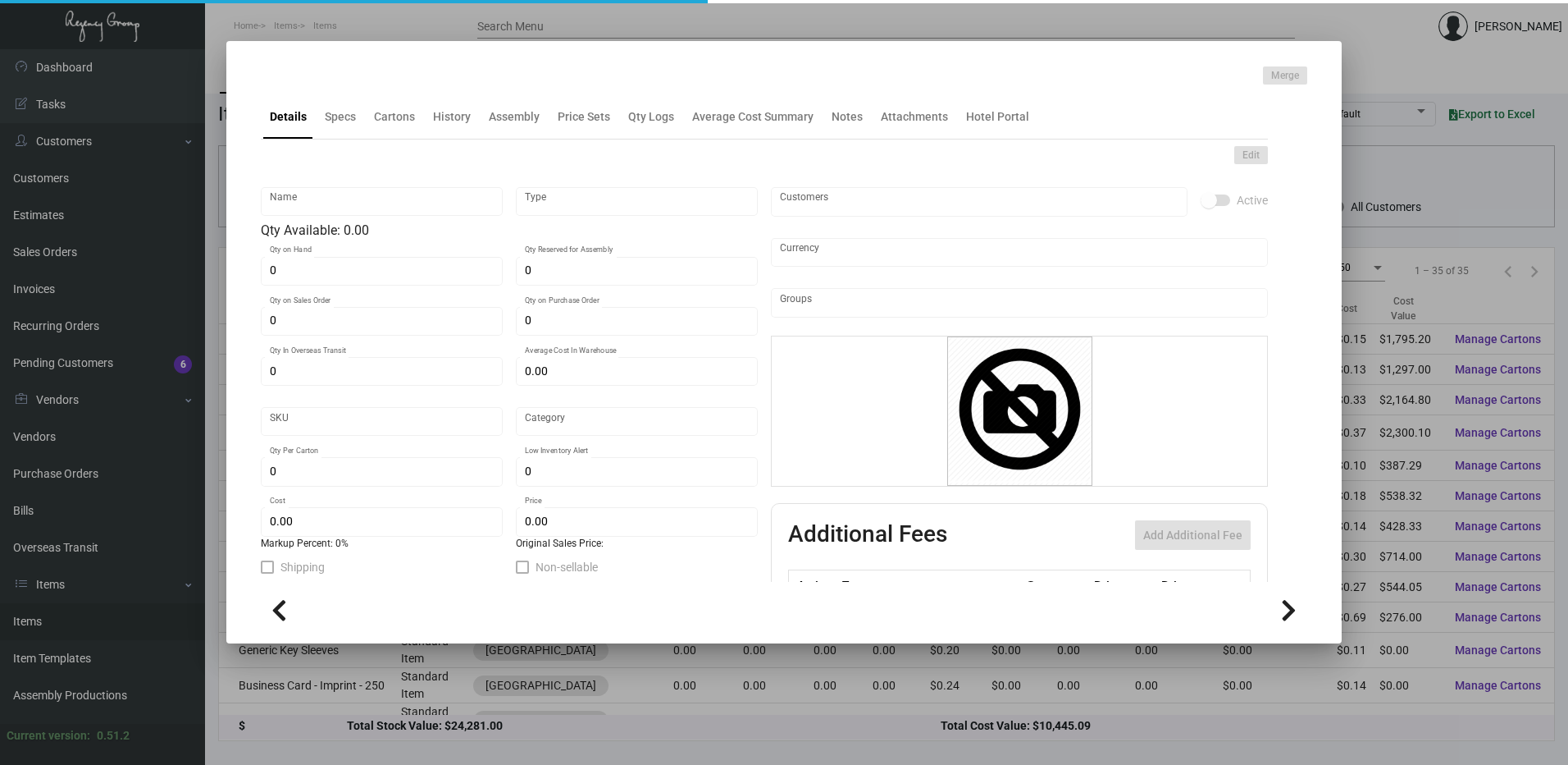
type input "Standard"
type input "500"
type input "$ 0.30"
type input "$ 0.70"
checkbox input "true"
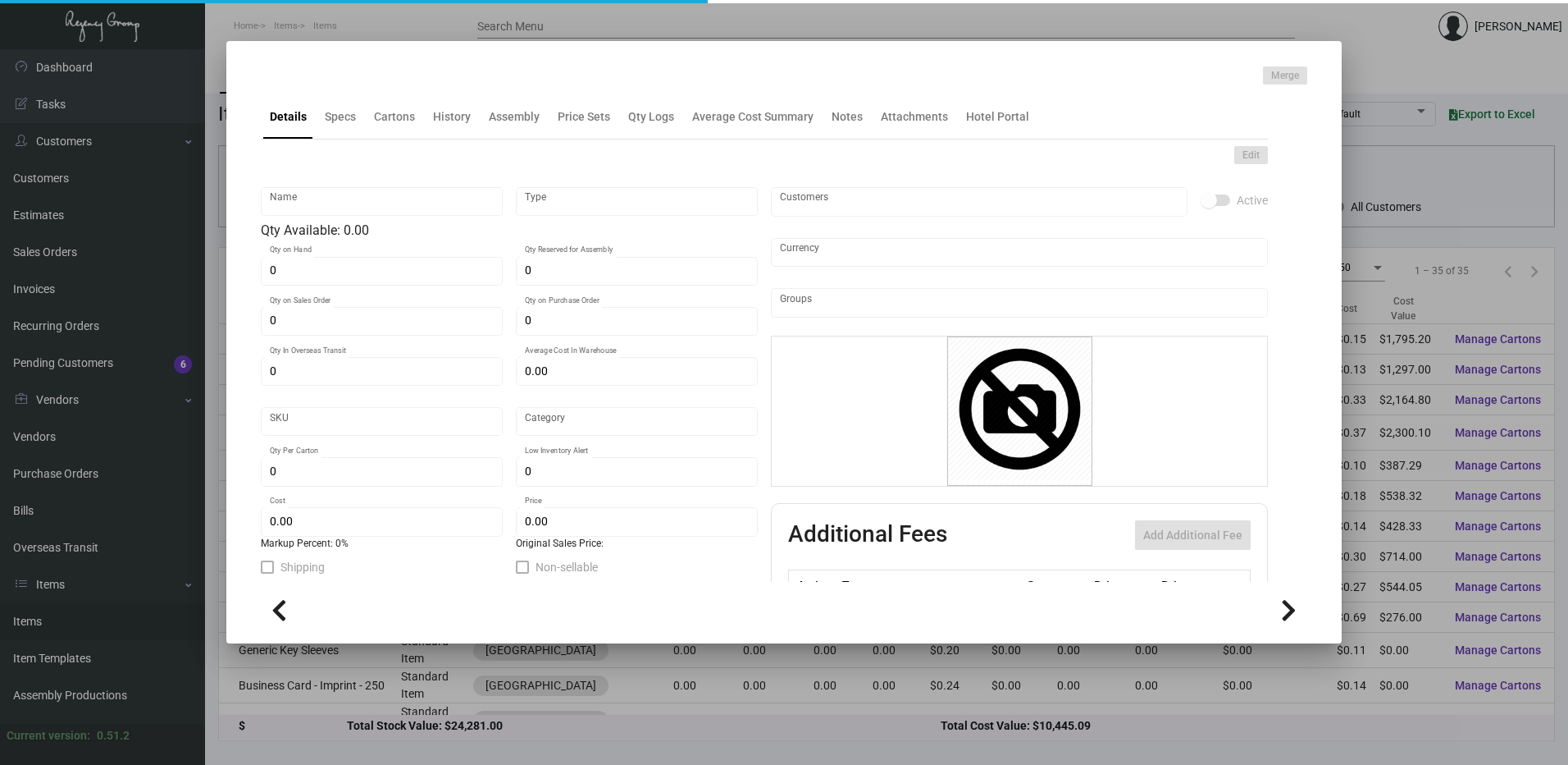
checkbox input "true"
type input "United States Dollar $"
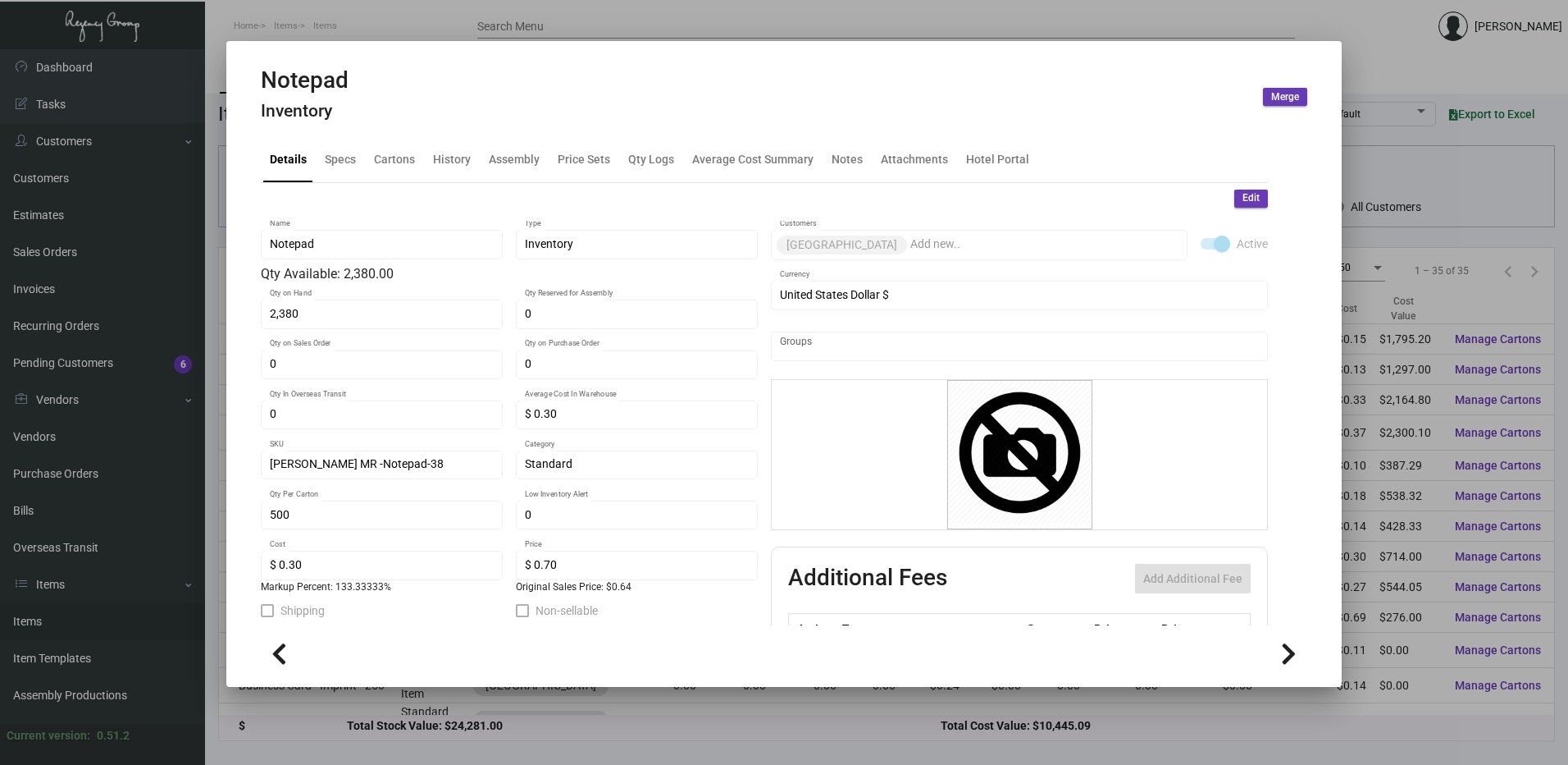
click at [1243, 195] on span "Edit" at bounding box center [1251, 199] width 17 height 14
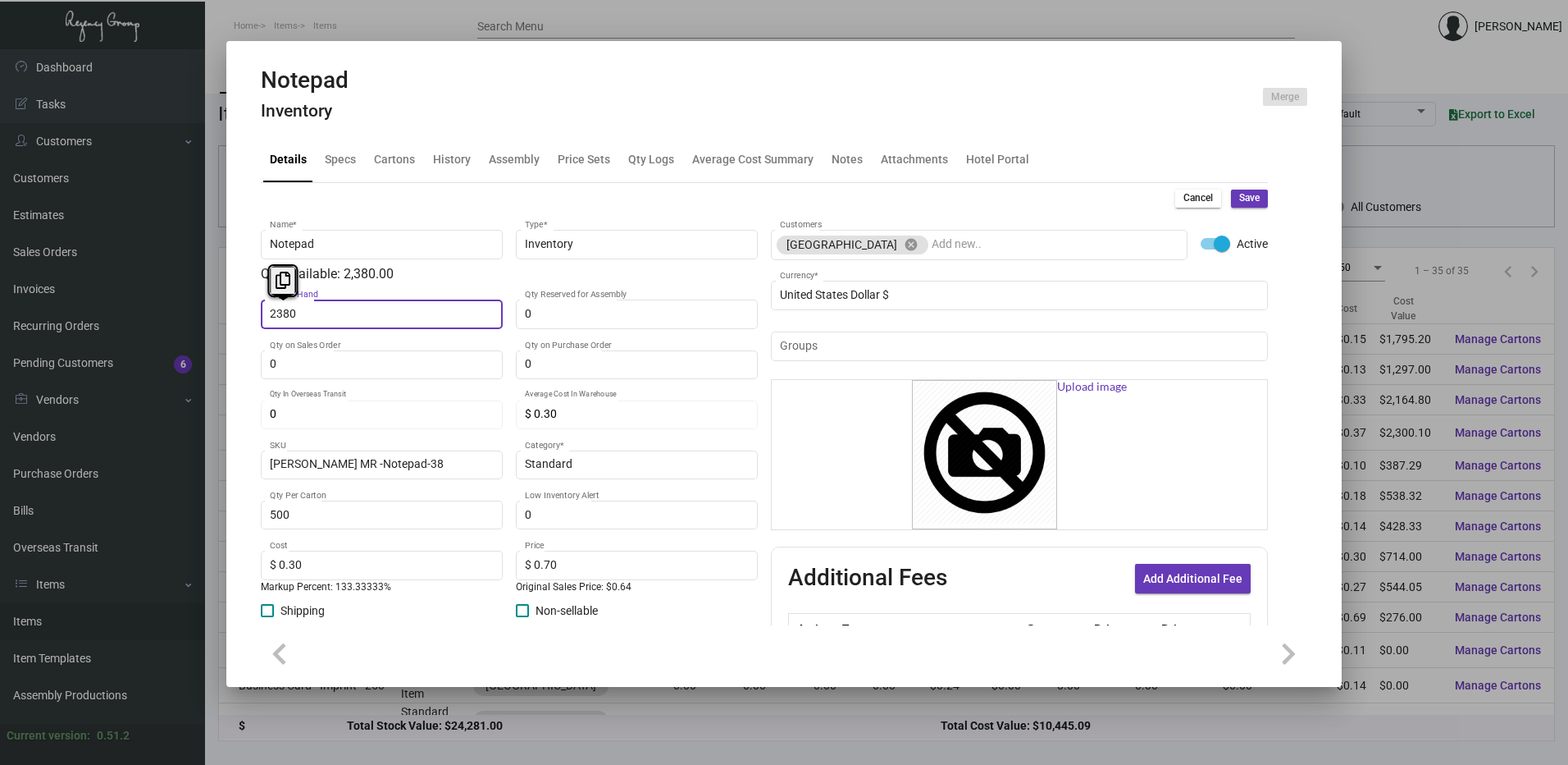
click at [342, 318] on input "2380" at bounding box center [382, 314] width 225 height 13
type input "135"
click at [1239, 201] on span "Save" at bounding box center [1249, 199] width 21 height 14
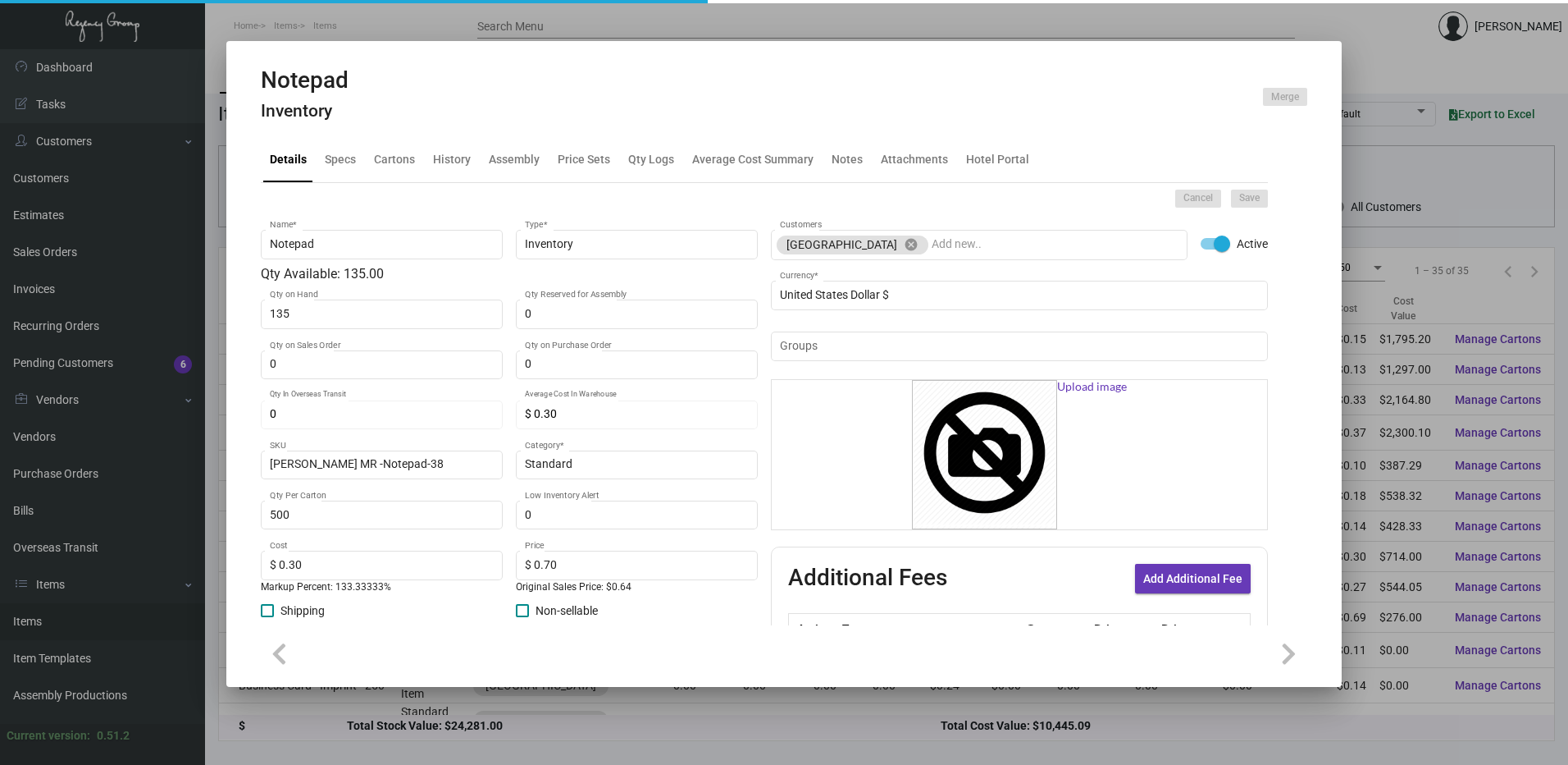
type input "0"
type input "$ 0.00"
type input "0"
type input "$ 0.00"
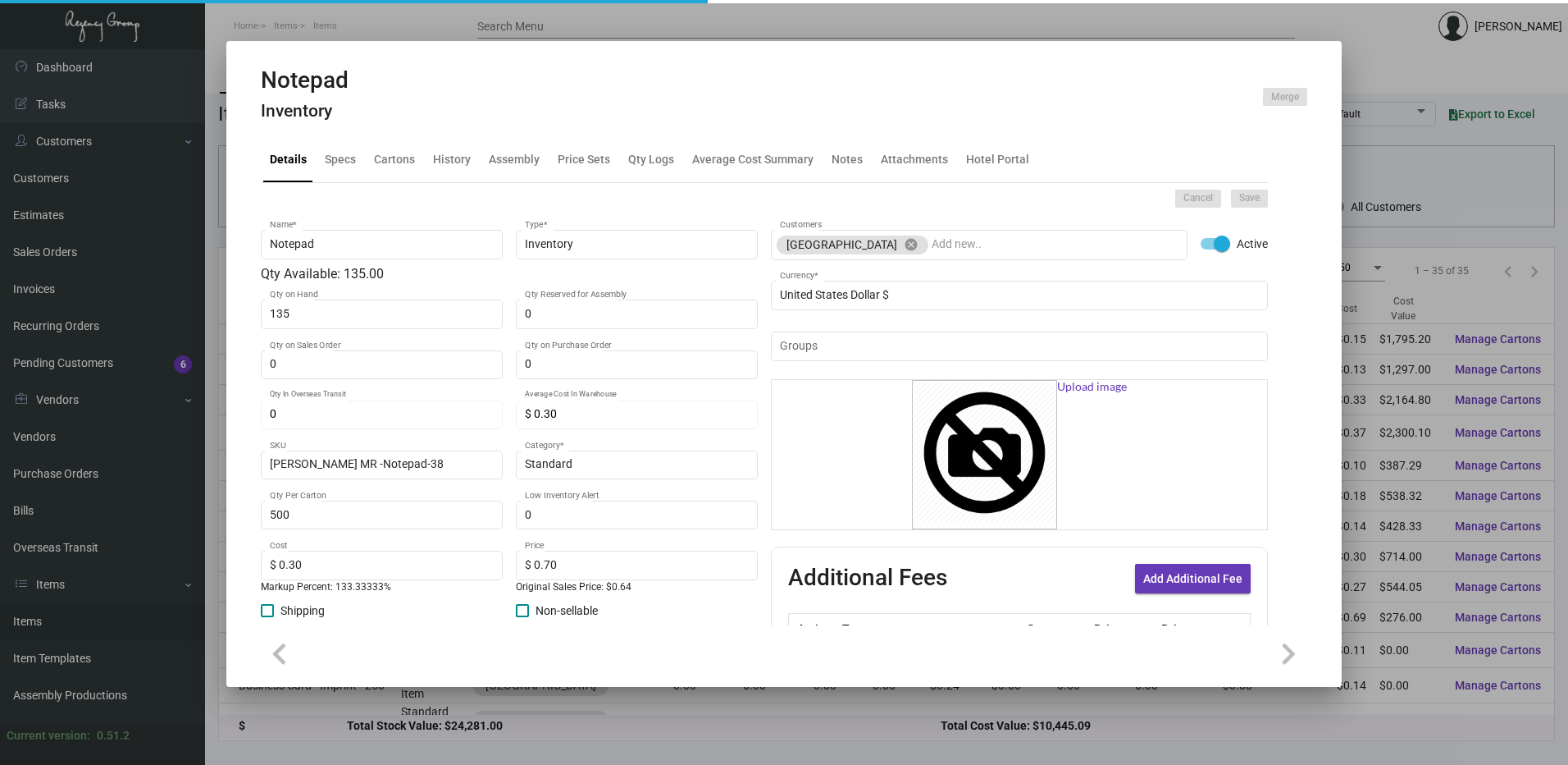
checkbox input "false"
type input "Notepad"
type input "Inventory"
type input "135"
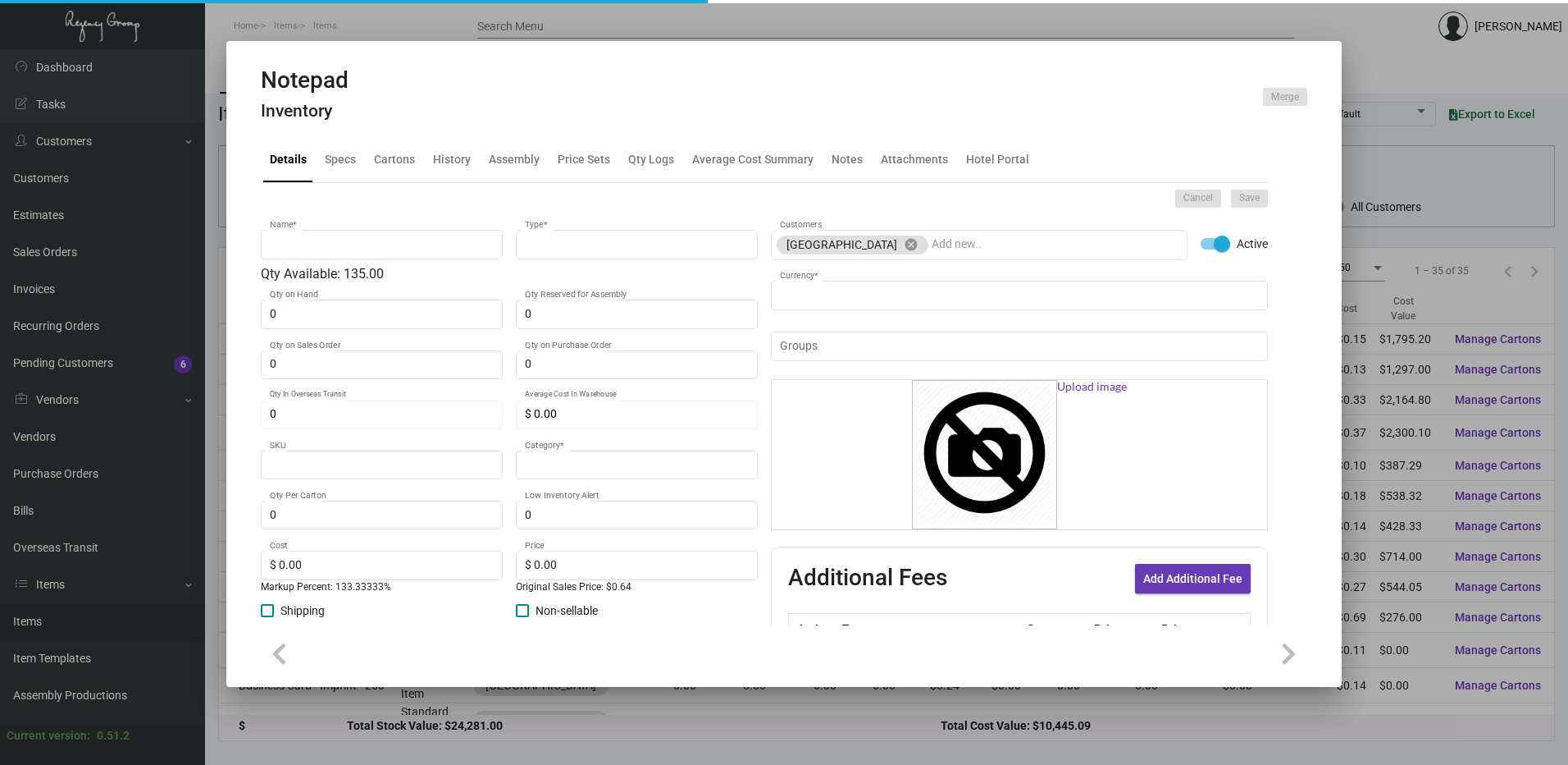
type input "$ 0.30"
type input "[PERSON_NAME] MR -Notepad-38"
type input "Standard"
type input "500"
type input "$ 0.30"
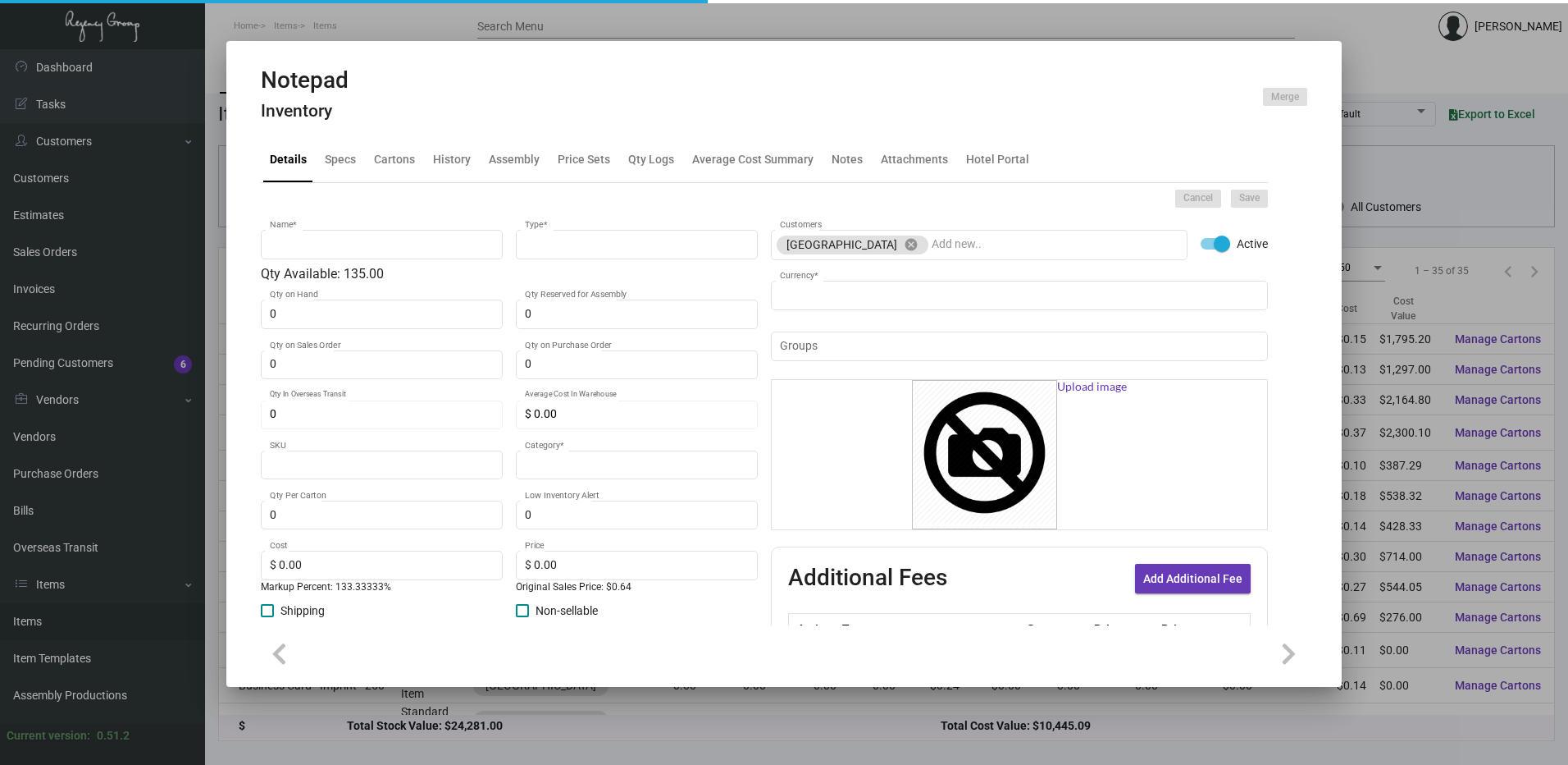
type input "$ 0.70"
checkbox input "true"
type input "United States Dollar $"
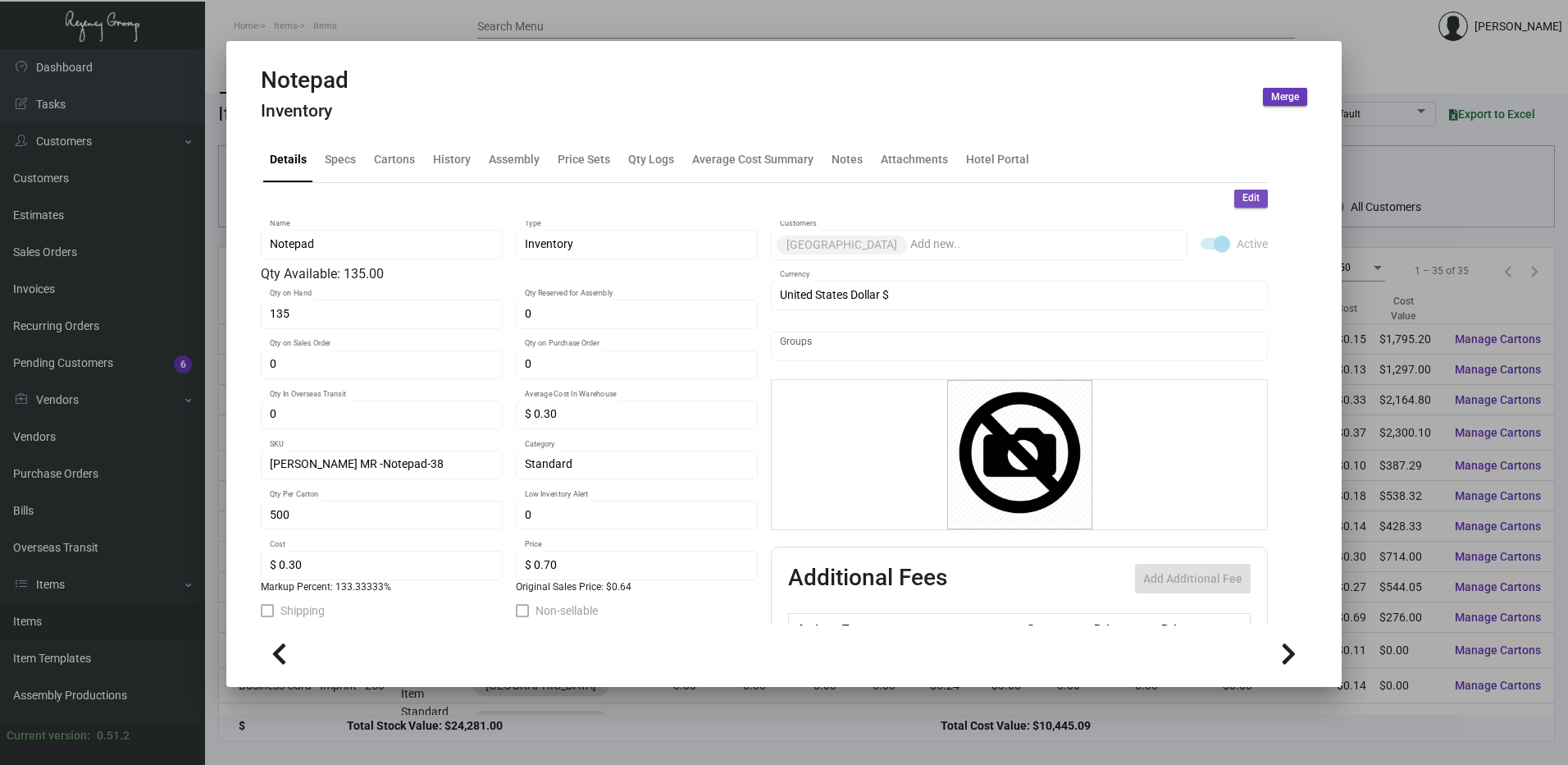
click at [1243, 199] on span "Edit" at bounding box center [1251, 199] width 17 height 14
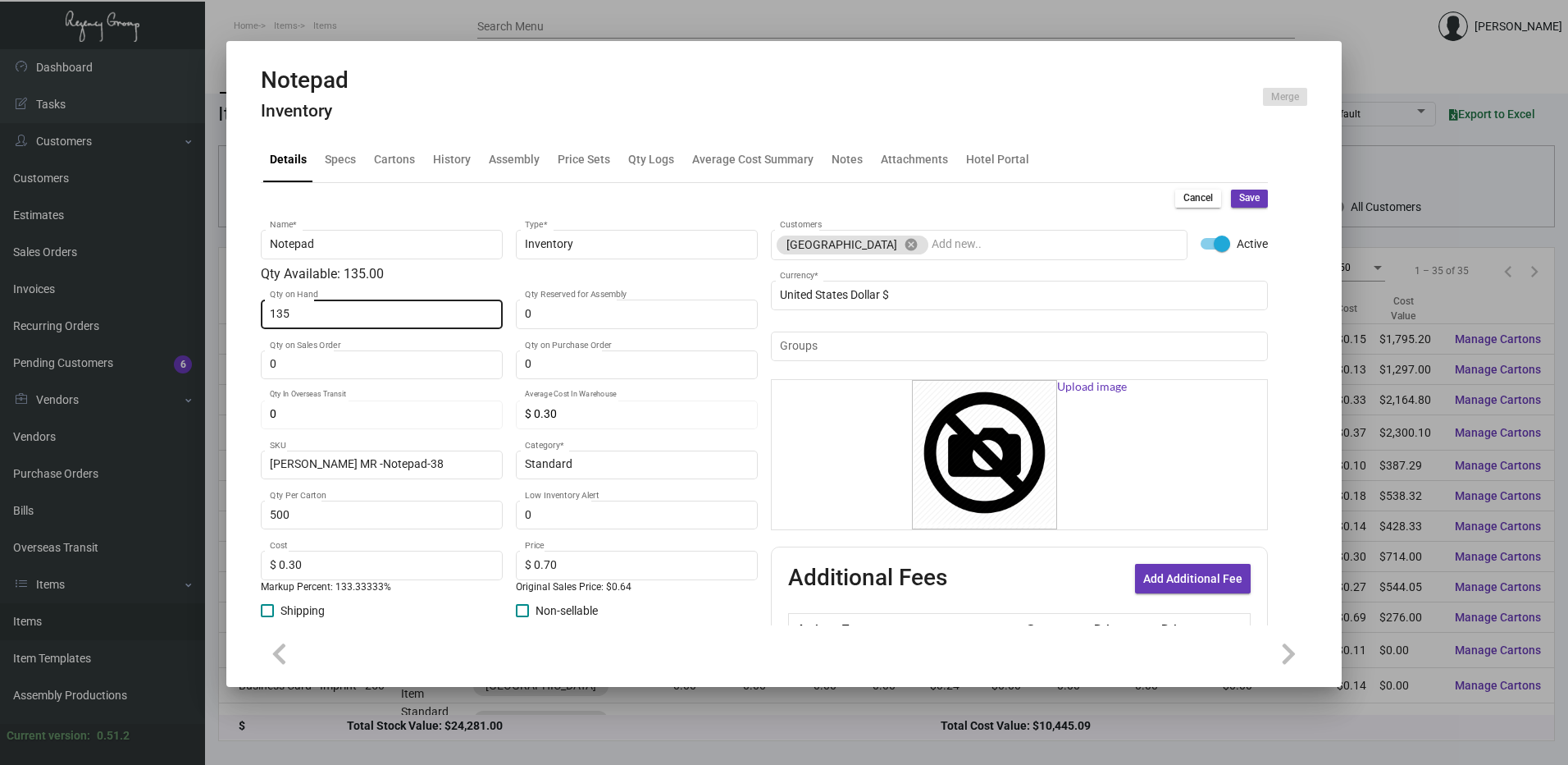
click at [342, 312] on input "135" at bounding box center [382, 314] width 225 height 13
type input "130"
click at [1239, 200] on span "Save" at bounding box center [1249, 199] width 21 height 14
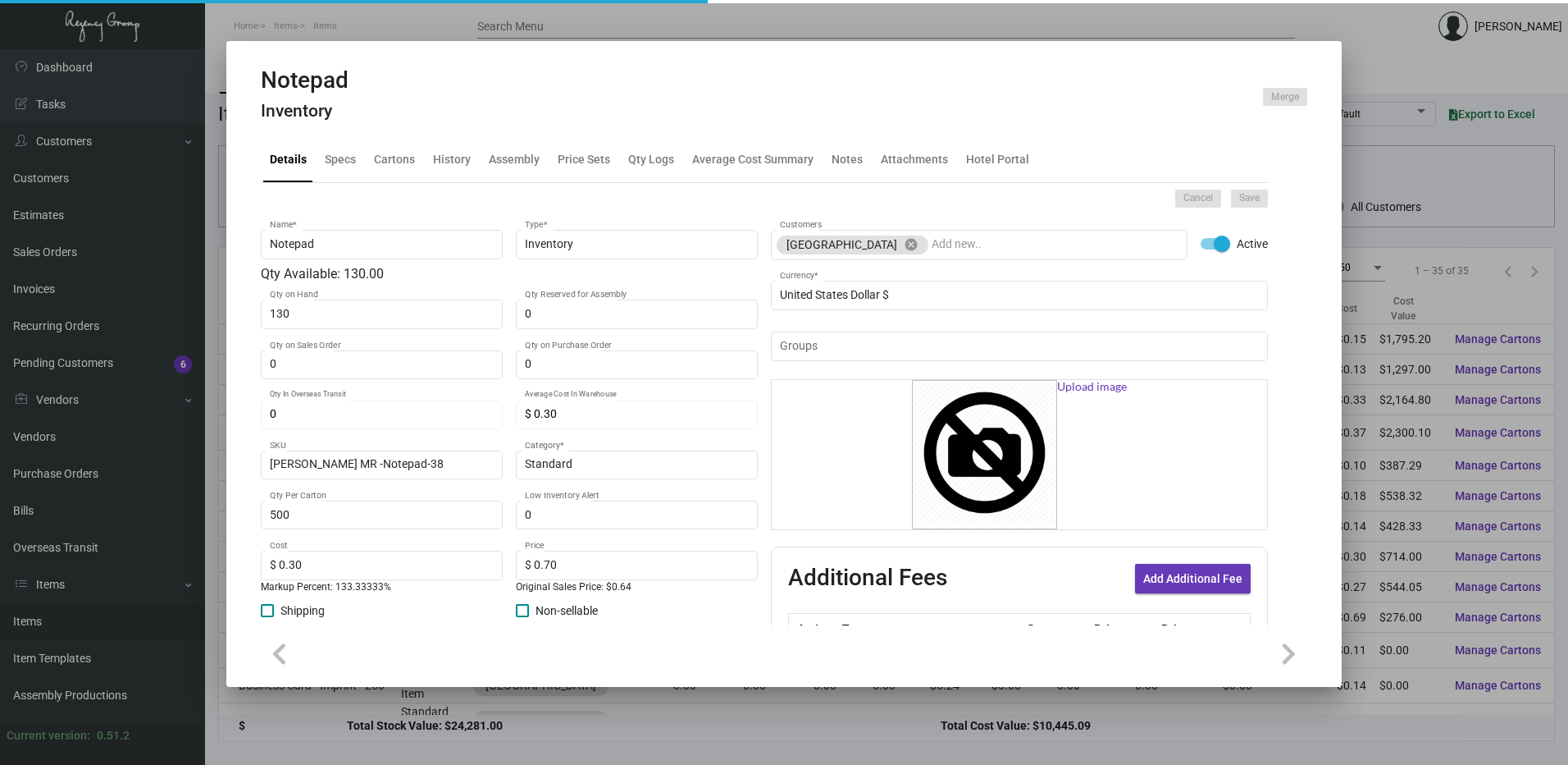
type input "0"
type input "$ 0.00"
type input "0"
type input "$ 0.00"
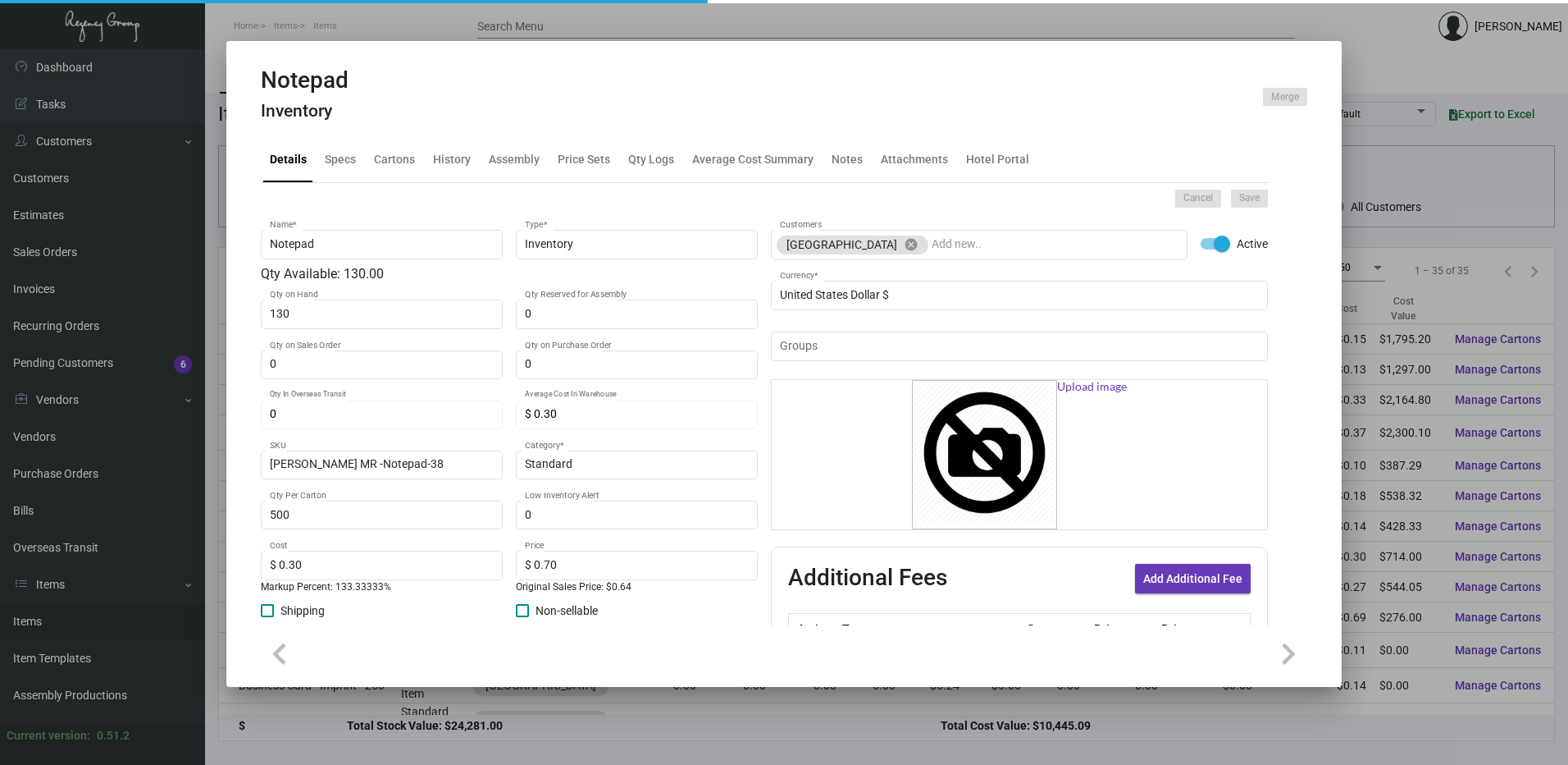
checkbox input "false"
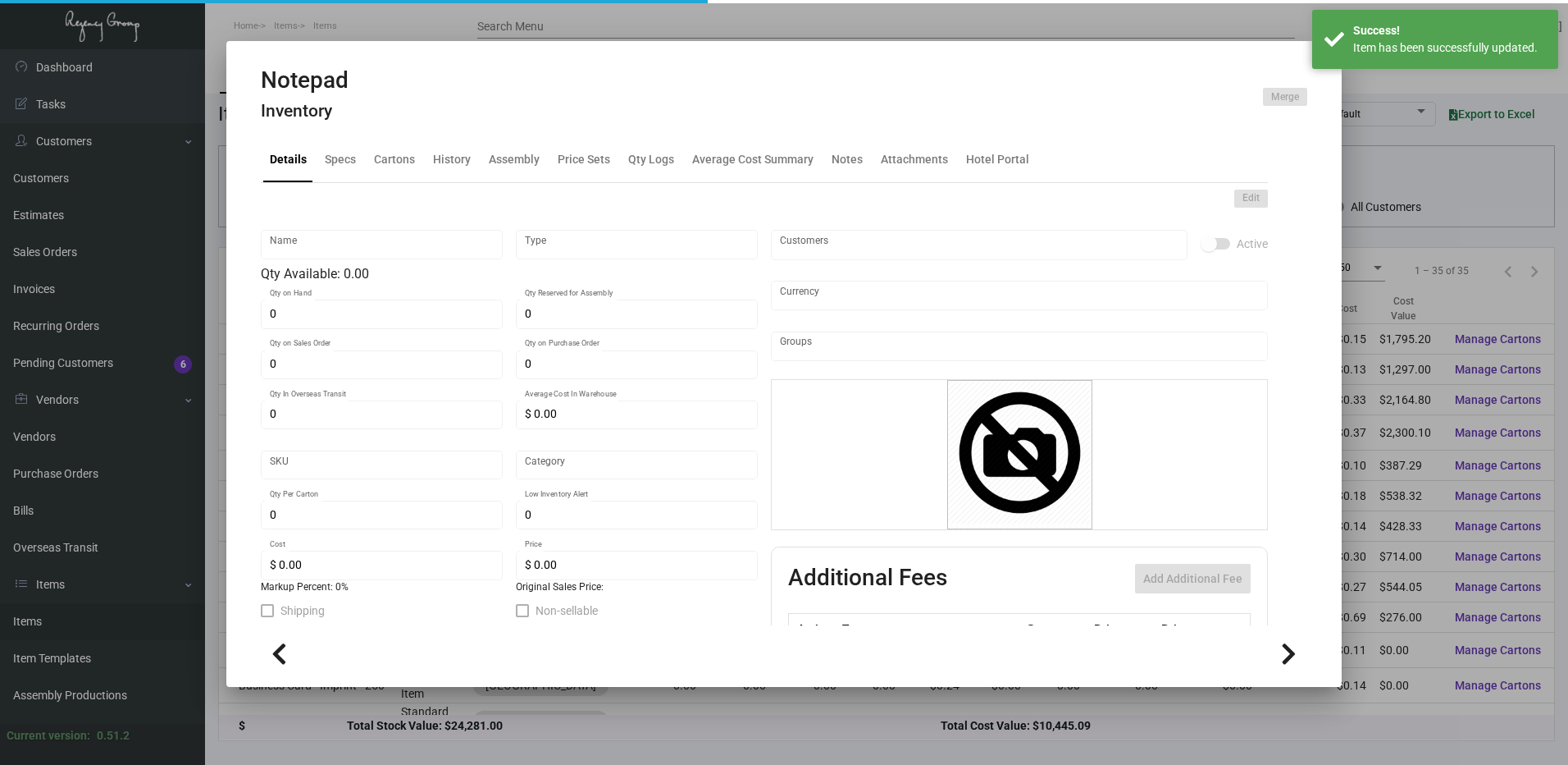
type input "Notepad"
type input "Inventory"
type input "130"
type input "$ 0.30"
type input "[PERSON_NAME] MR -Notepad-38"
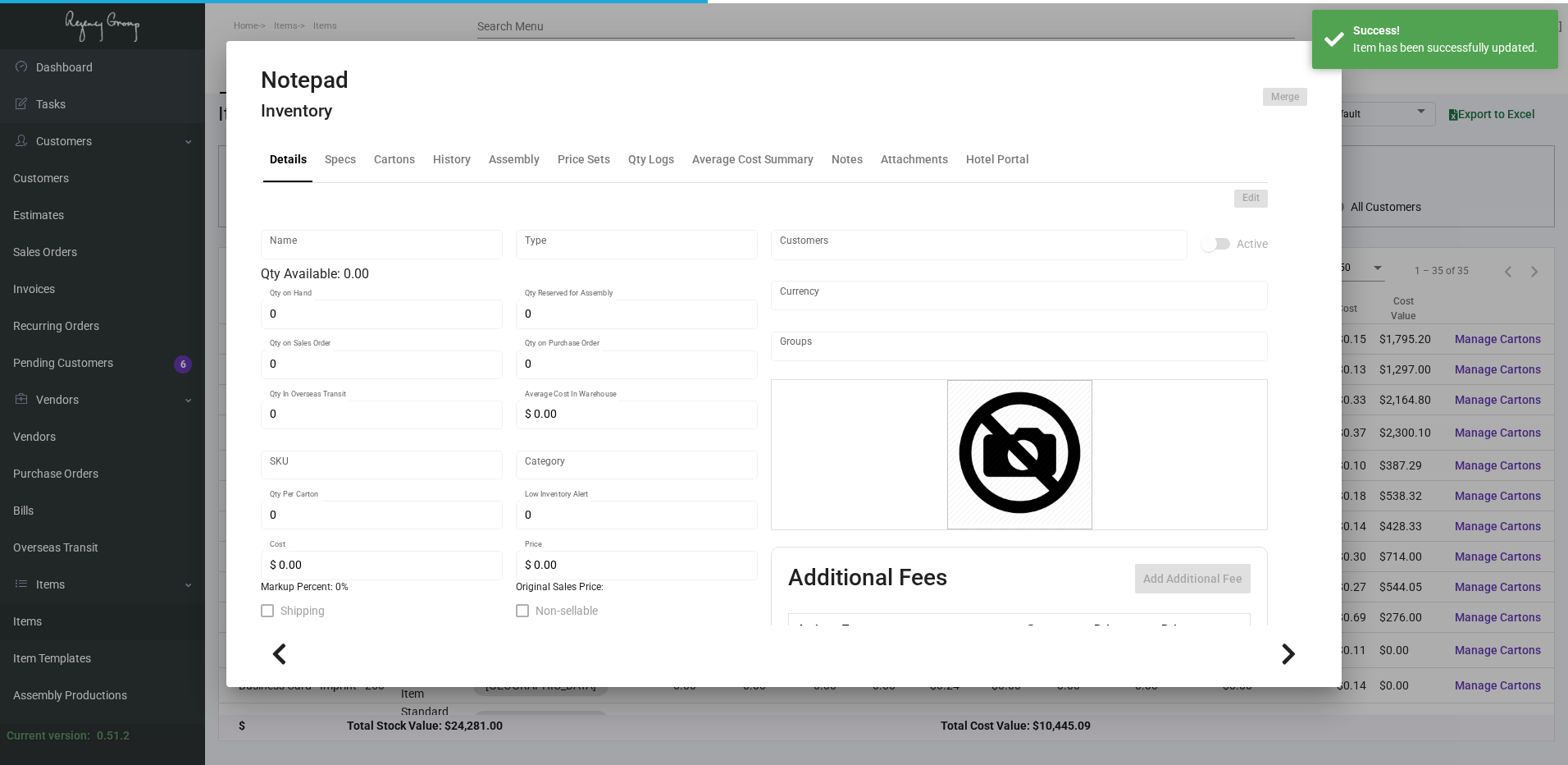
type input "Standard"
type input "500"
type input "$ 0.30"
type input "$ 0.70"
checkbox input "true"
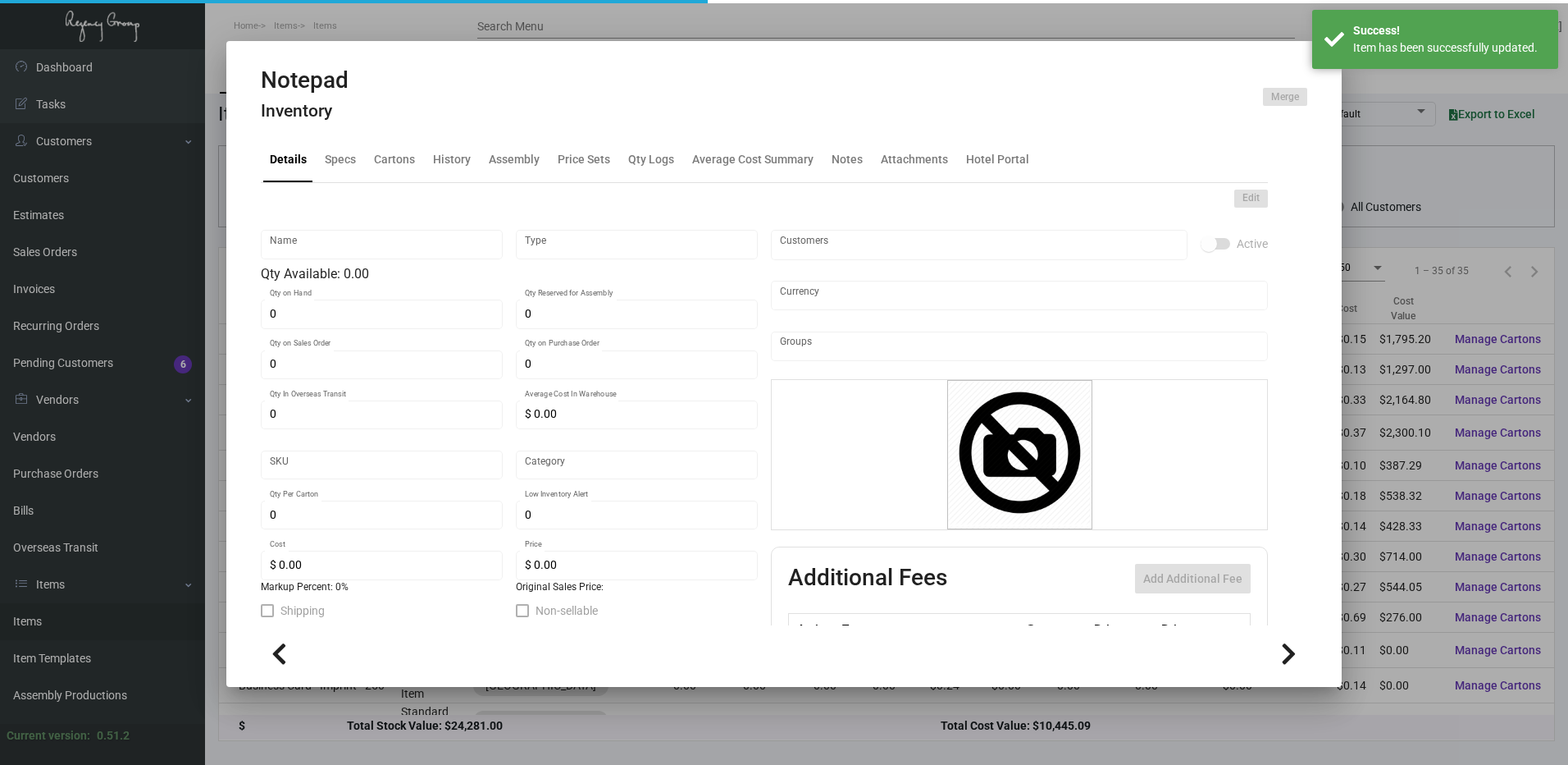
checkbox input "true"
type input "United States Dollar $"
